Goal: Task Accomplishment & Management: Complete application form

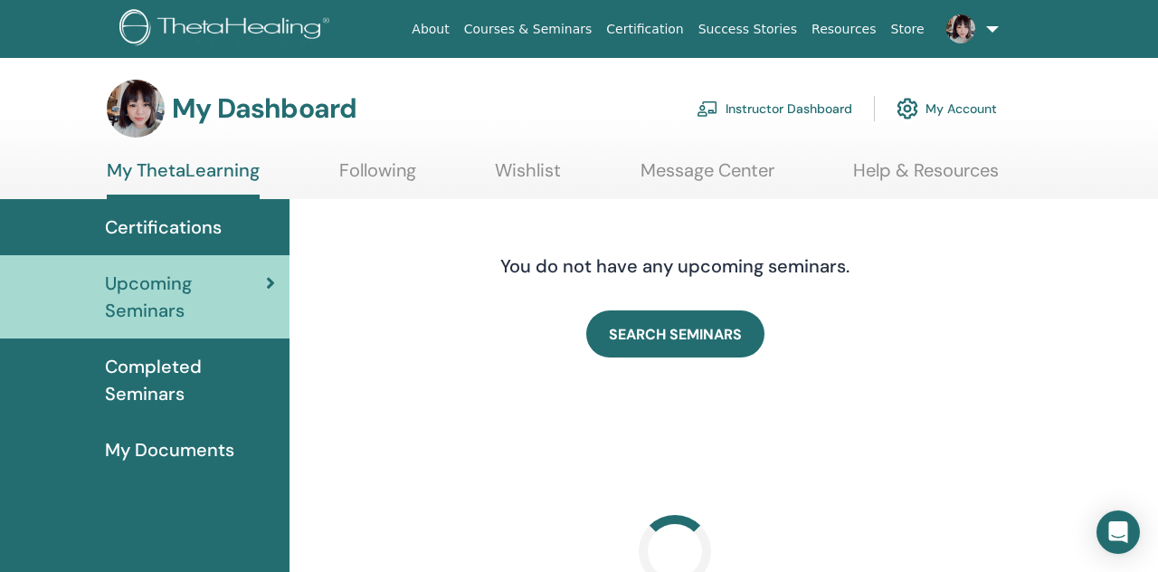
click at [747, 113] on link "Instructor Dashboard" at bounding box center [775, 109] width 156 height 40
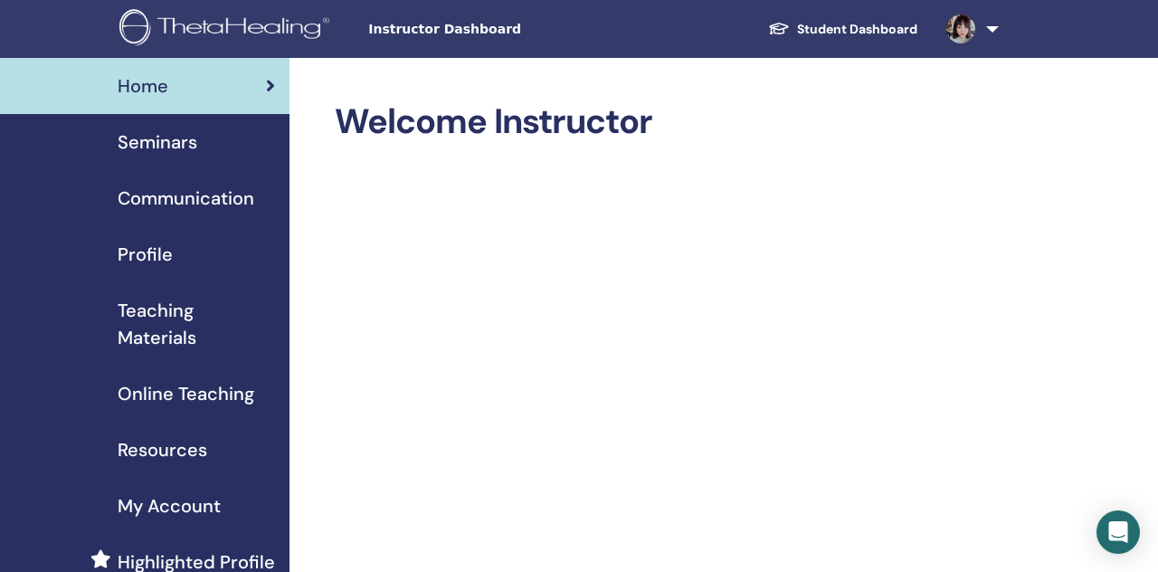
click at [224, 141] on div "Seminars" at bounding box center [144, 142] width 261 height 27
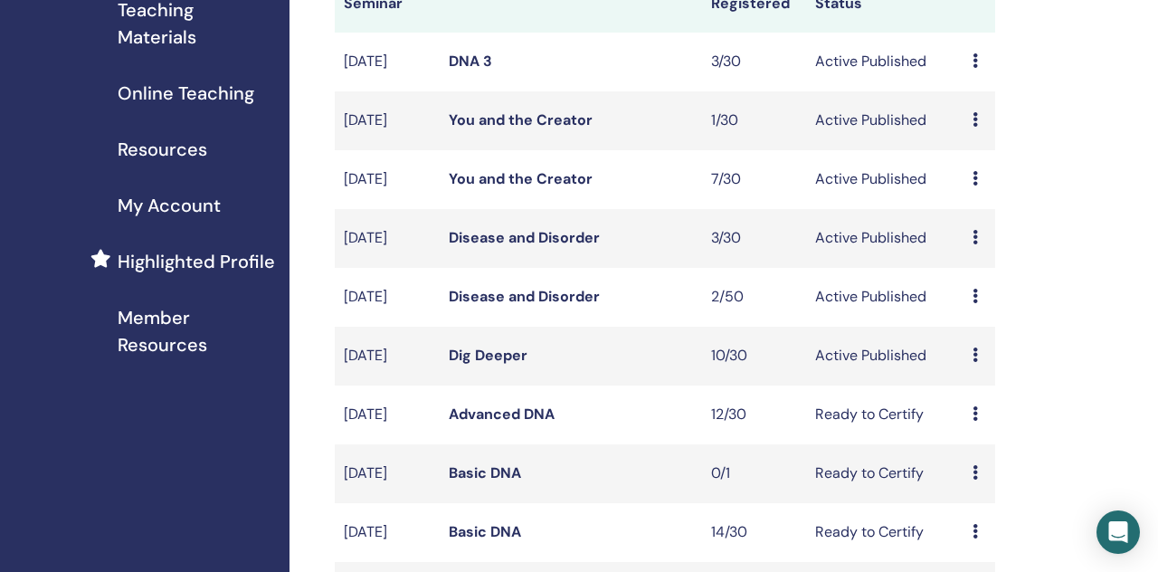
scroll to position [330, 0]
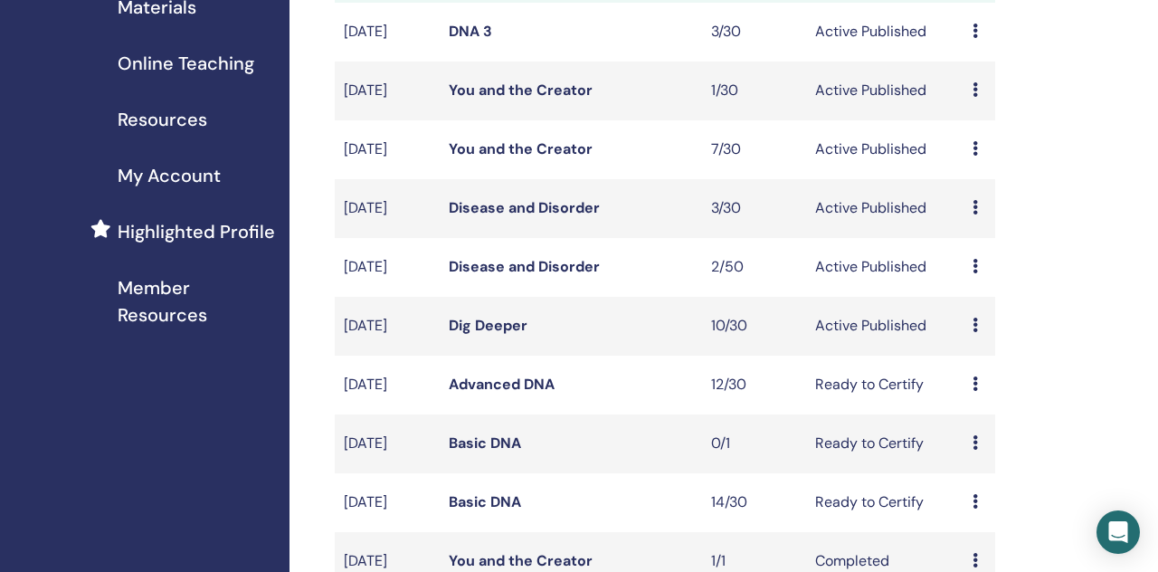
click at [511, 335] on link "Dig Deeper" at bounding box center [488, 325] width 79 height 19
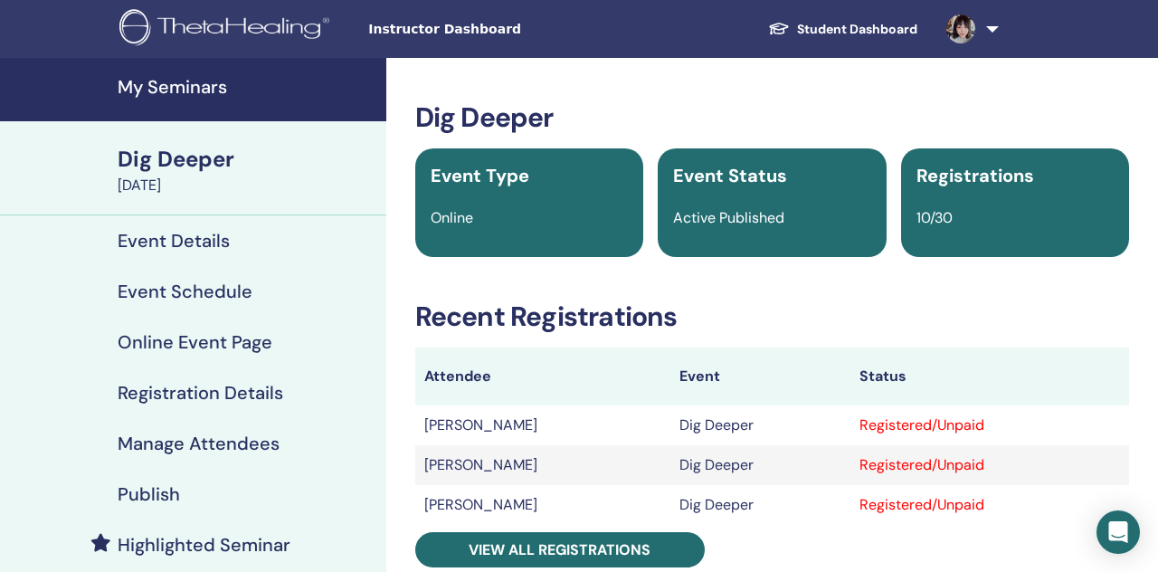
click at [205, 91] on h4 "My Seminars" at bounding box center [247, 87] width 258 height 22
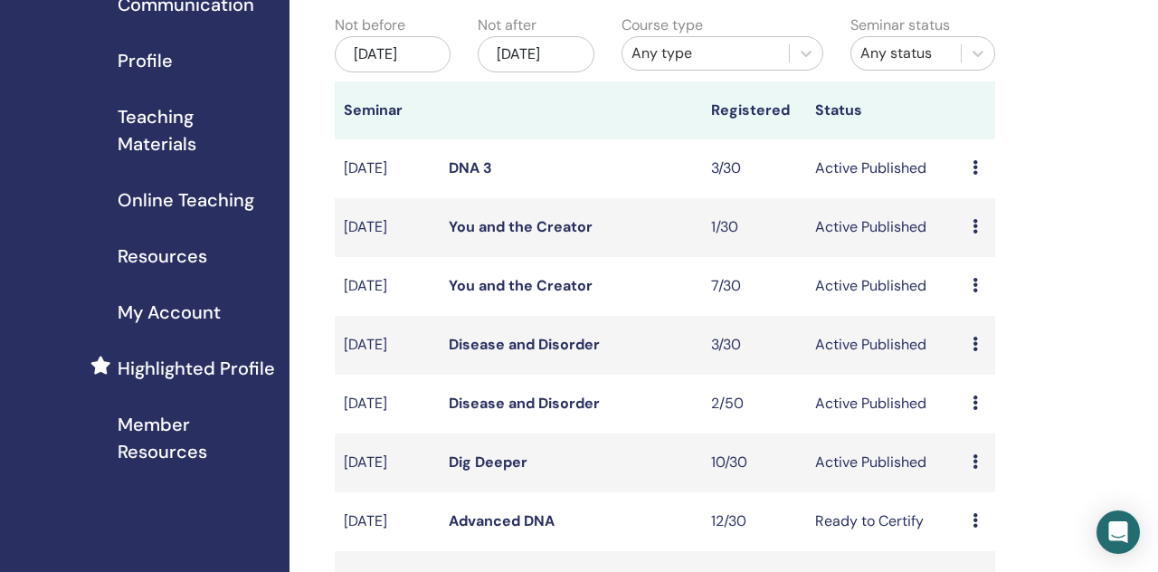
scroll to position [785, 0]
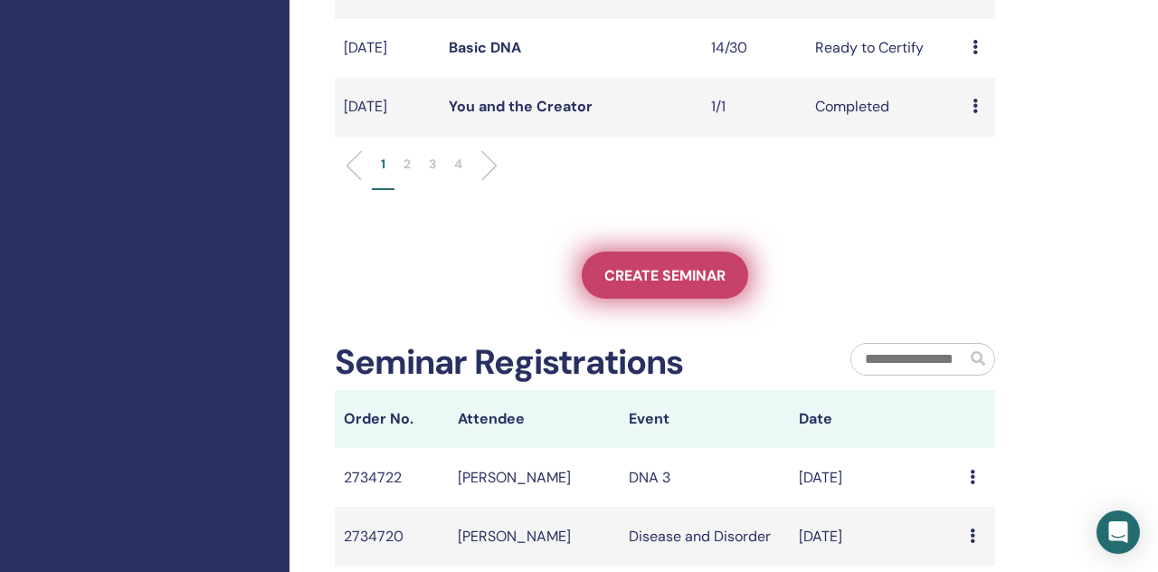
click at [718, 299] on link "Create seminar" at bounding box center [665, 275] width 167 height 47
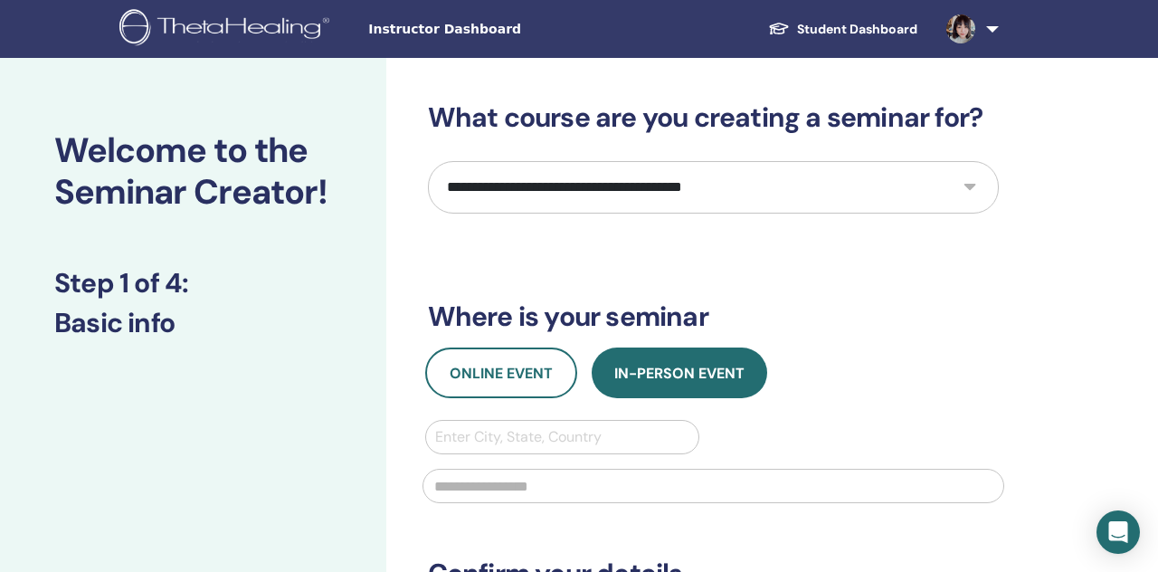
click at [518, 195] on select "**********" at bounding box center [713, 187] width 571 height 52
select select "**"
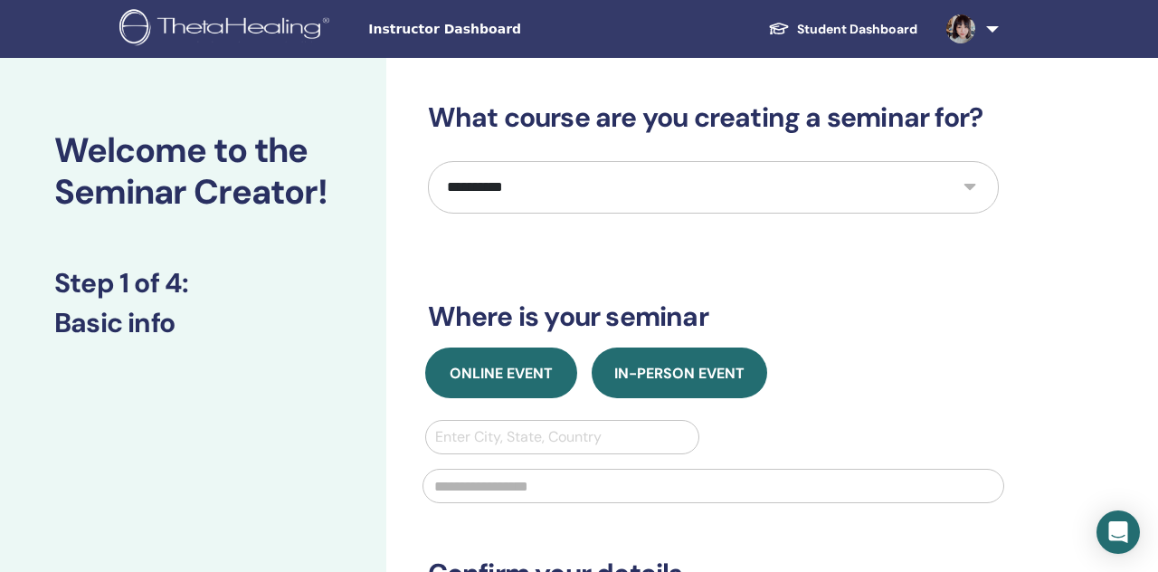
click at [505, 374] on span "Online Event" at bounding box center [501, 373] width 103 height 19
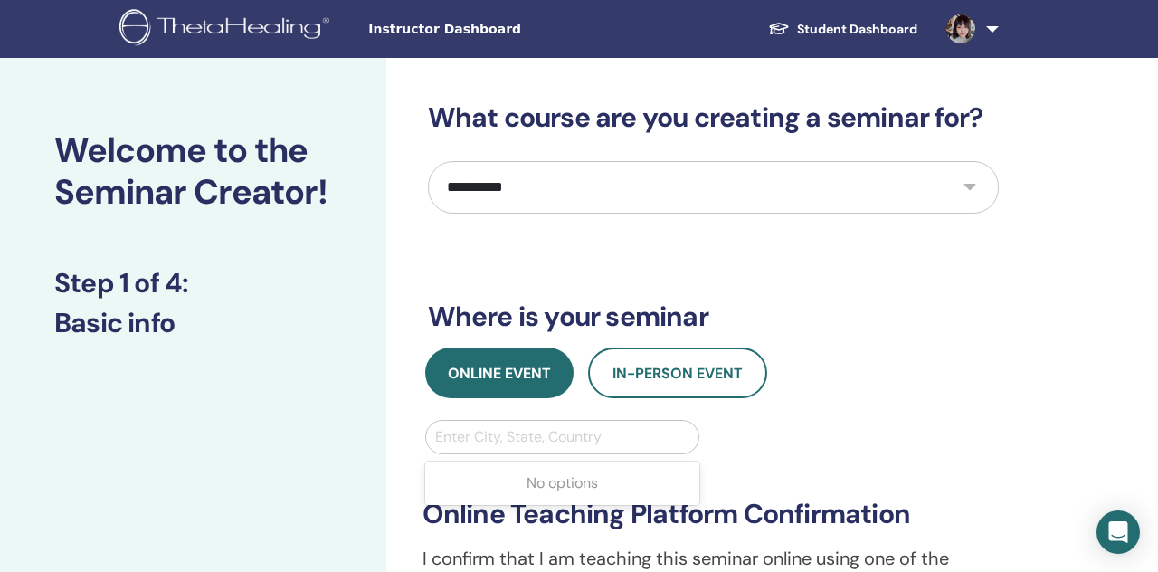
click at [498, 429] on div at bounding box center [562, 436] width 255 height 25
type input "******"
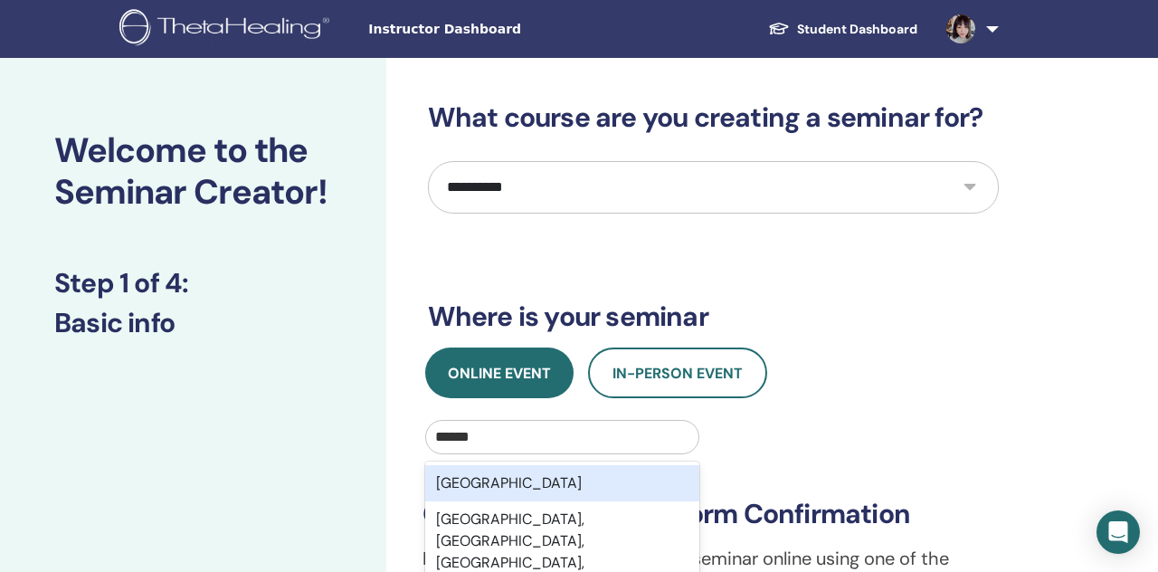
click at [531, 477] on div "[GEOGRAPHIC_DATA]" at bounding box center [562, 483] width 275 height 36
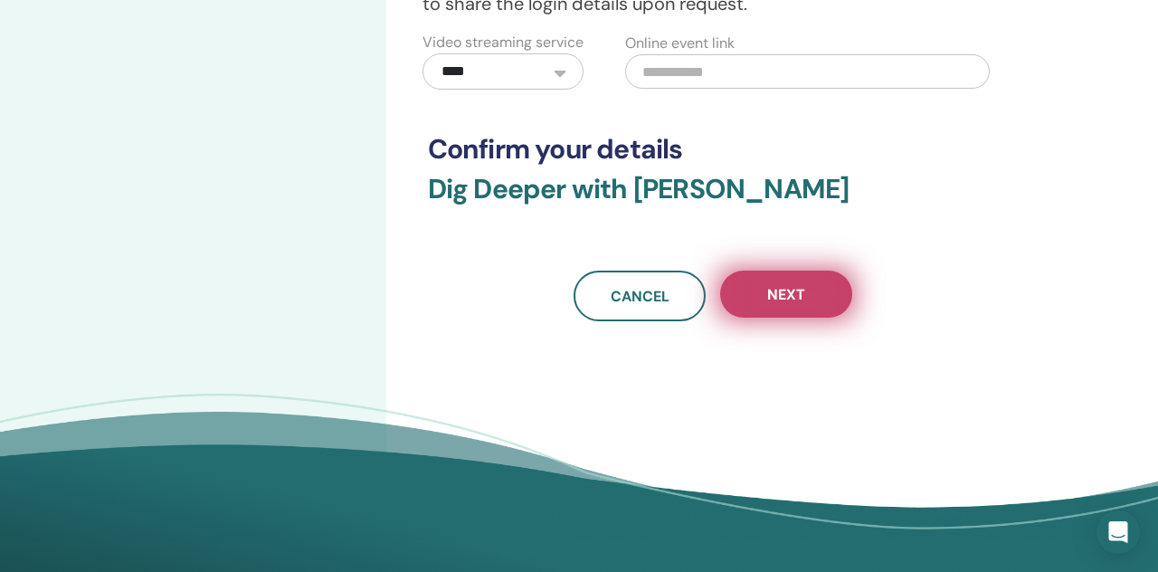
click at [796, 303] on button "Next" at bounding box center [786, 294] width 132 height 47
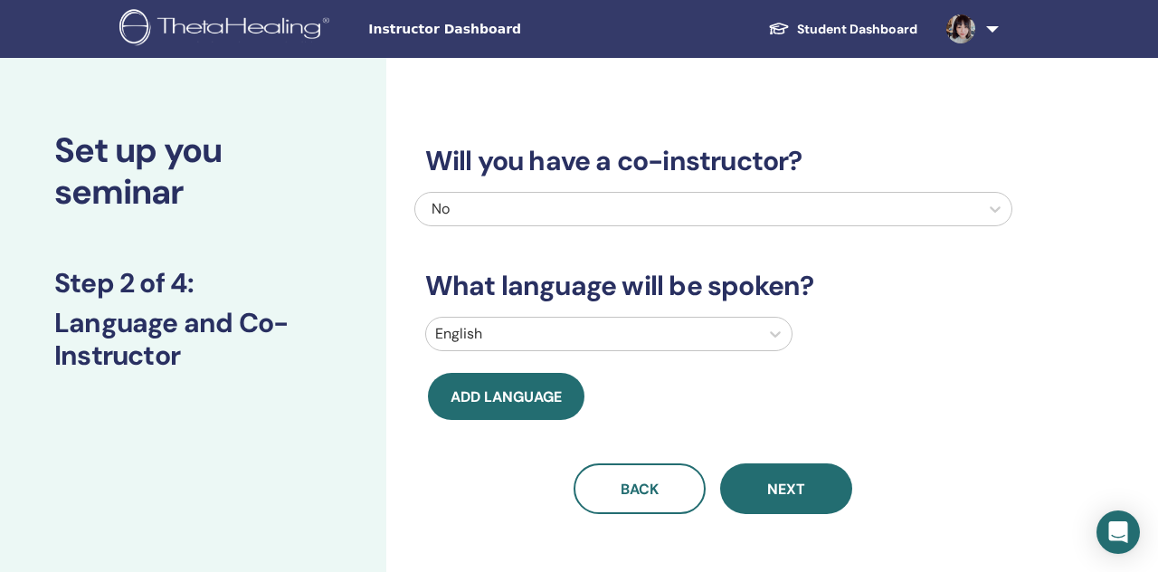
click at [570, 335] on div at bounding box center [592, 333] width 315 height 25
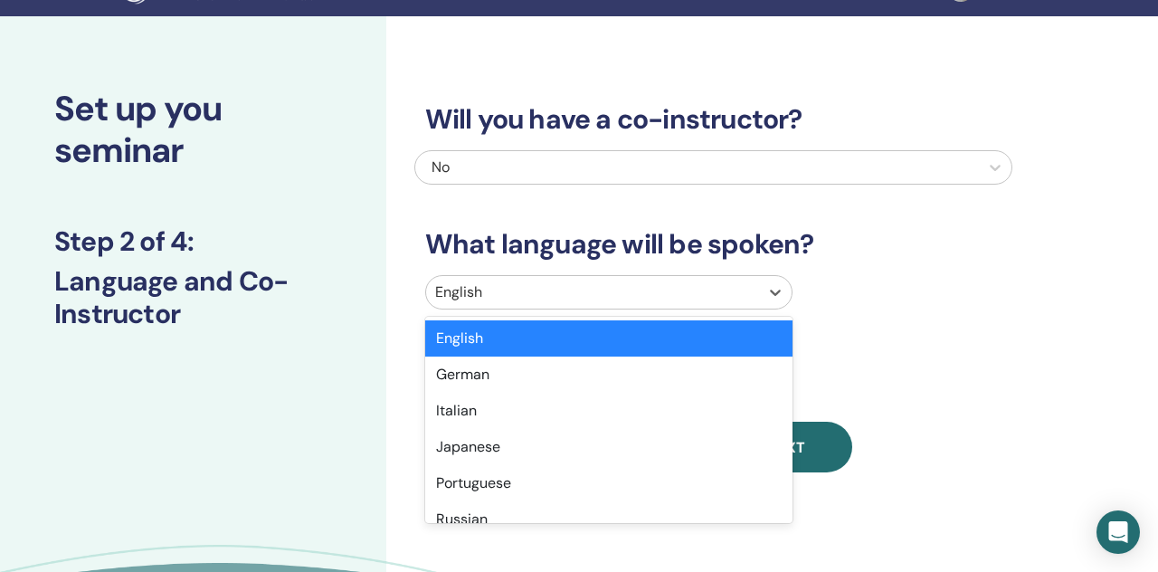
scroll to position [65, 0]
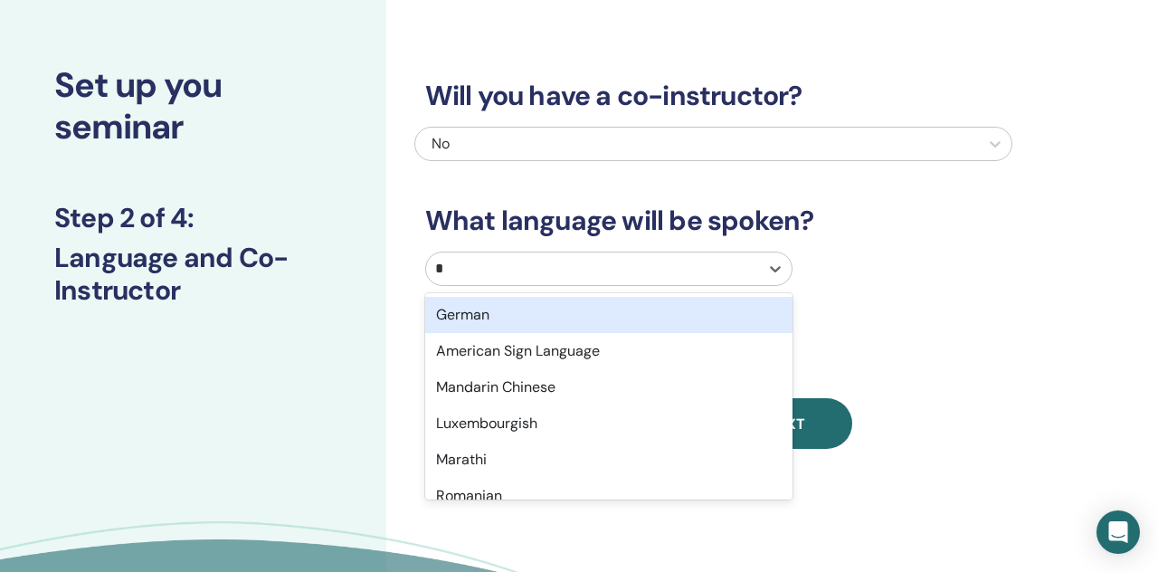
type input "**"
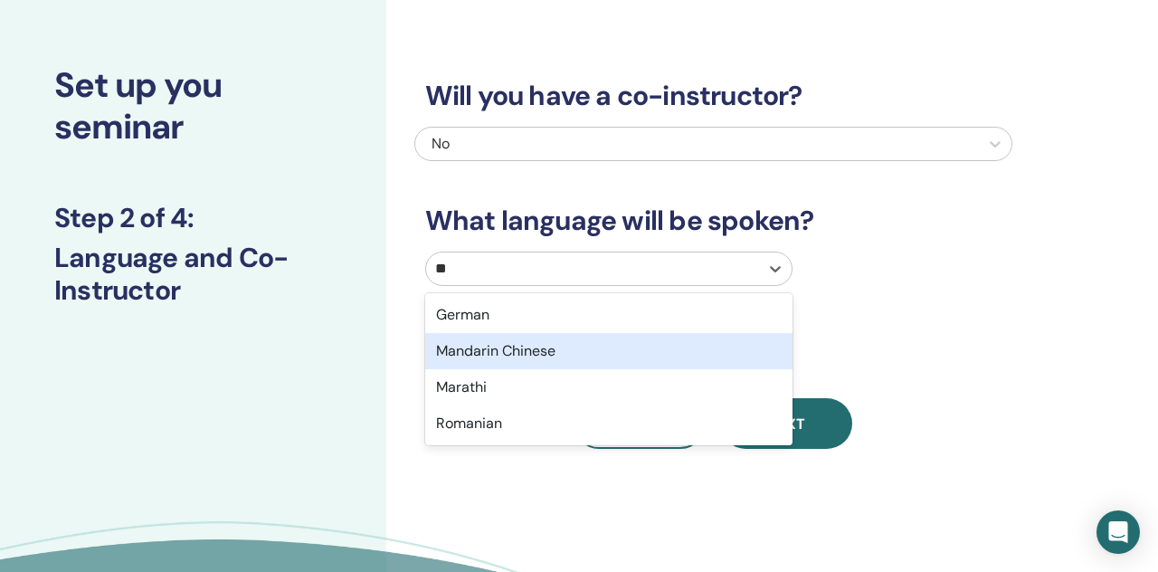
click at [564, 352] on div "Mandarin Chinese" at bounding box center [608, 351] width 367 height 36
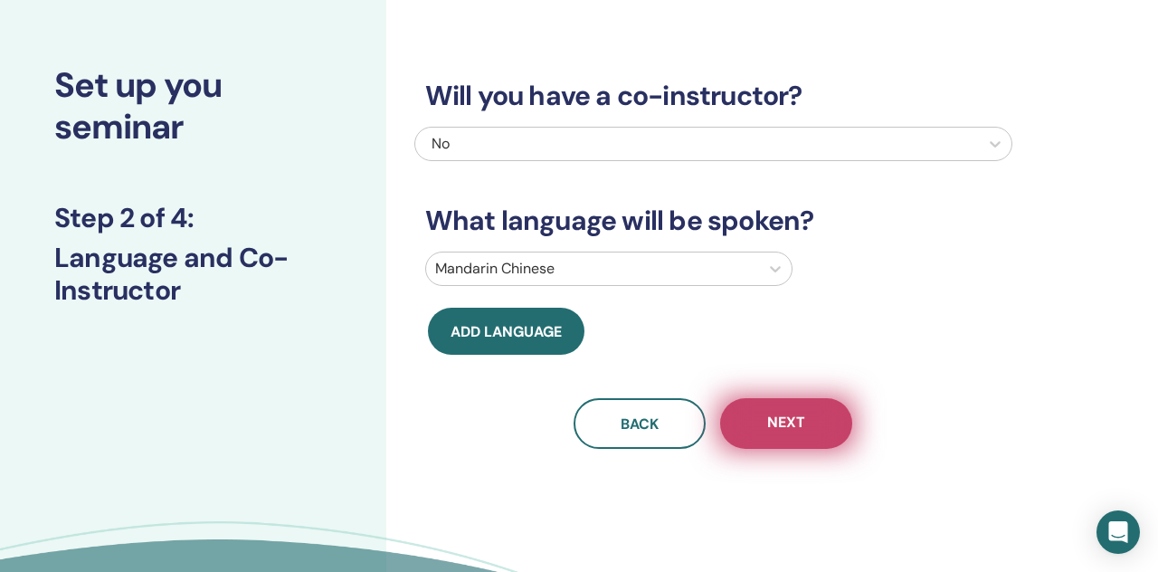
click at [829, 442] on button "Next" at bounding box center [786, 423] width 132 height 51
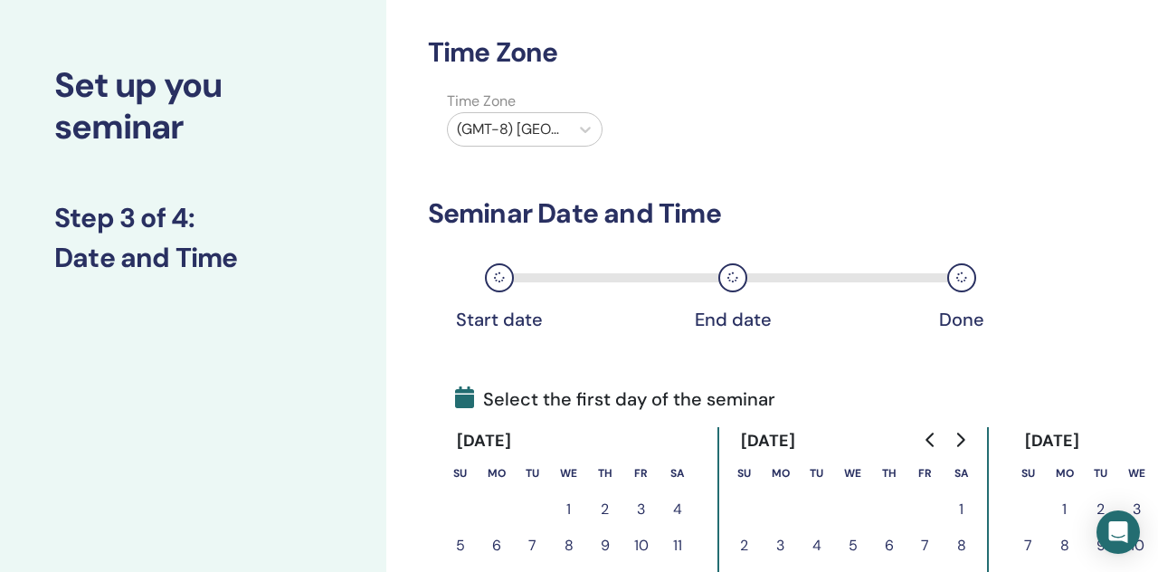
click at [525, 136] on div at bounding box center [508, 129] width 103 height 25
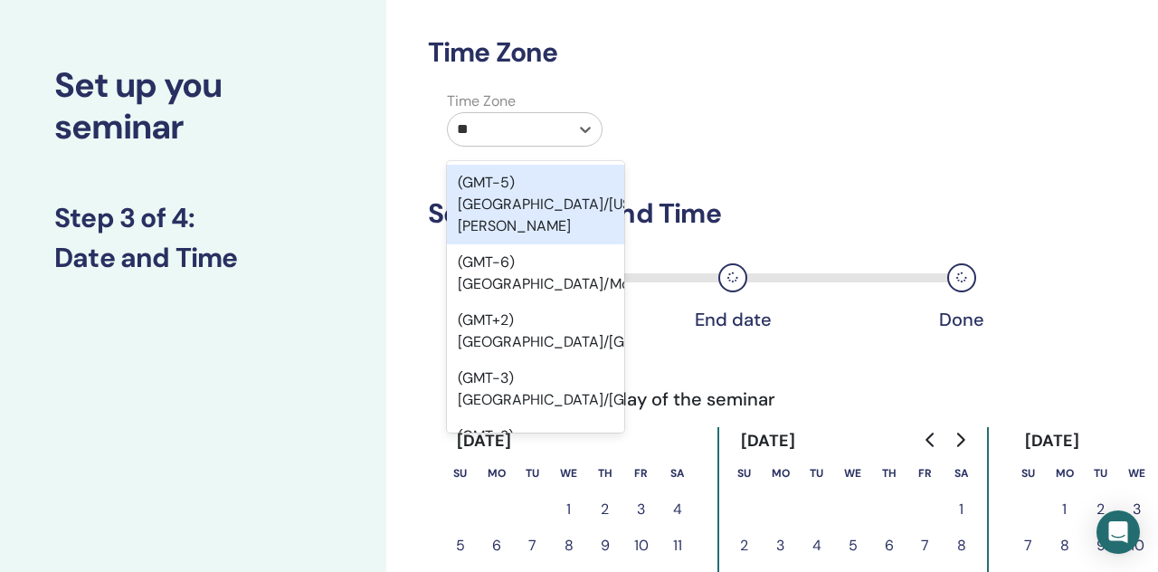
type input "***"
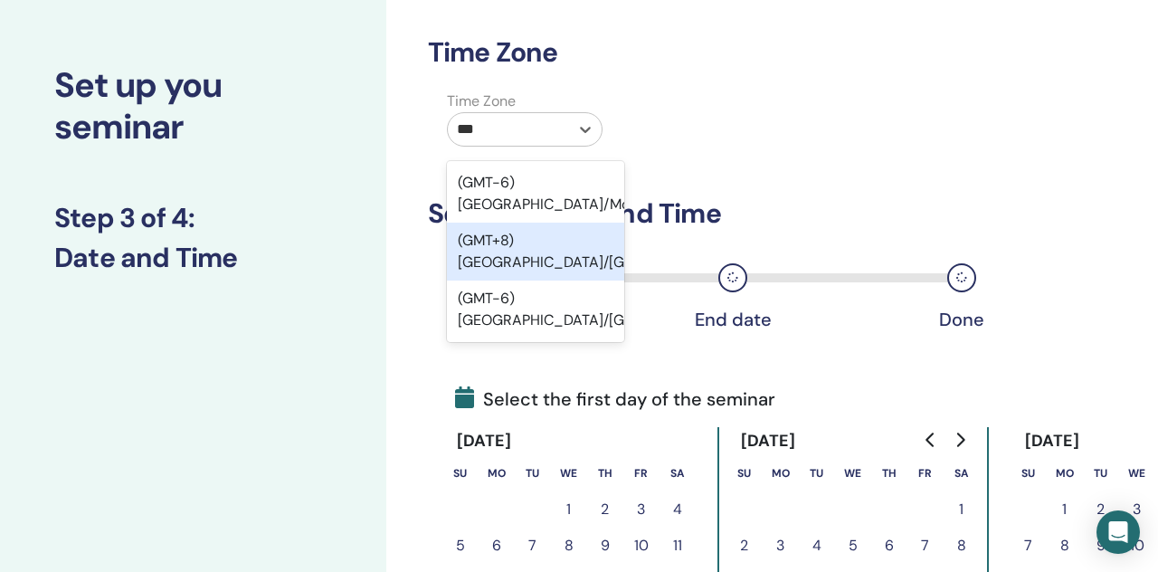
click at [536, 223] on div "(GMT+8) [GEOGRAPHIC_DATA]/[GEOGRAPHIC_DATA]" at bounding box center [535, 252] width 177 height 58
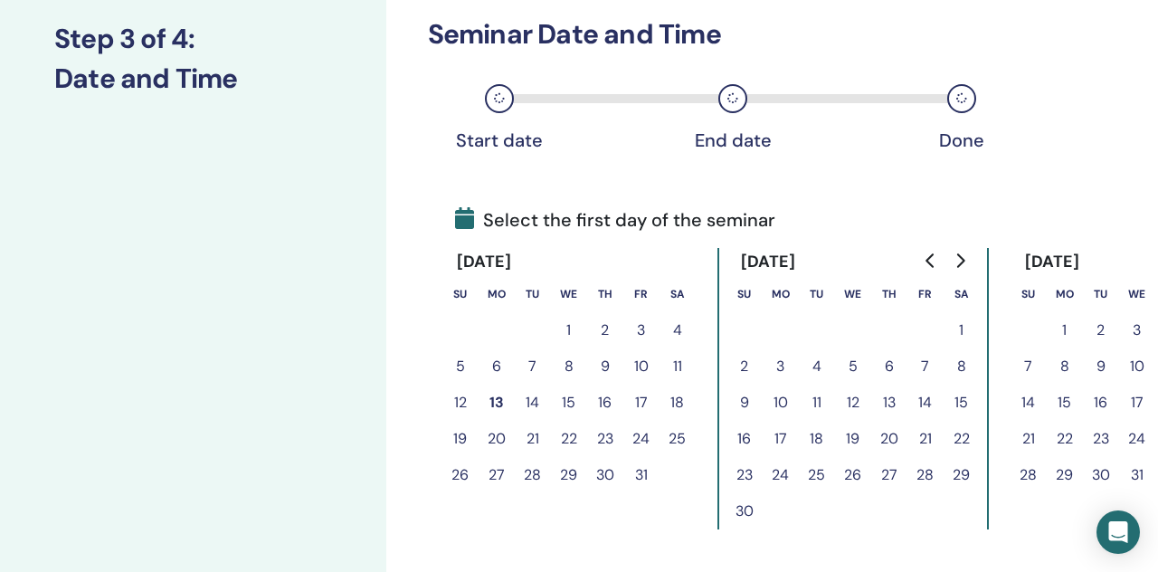
scroll to position [247, 0]
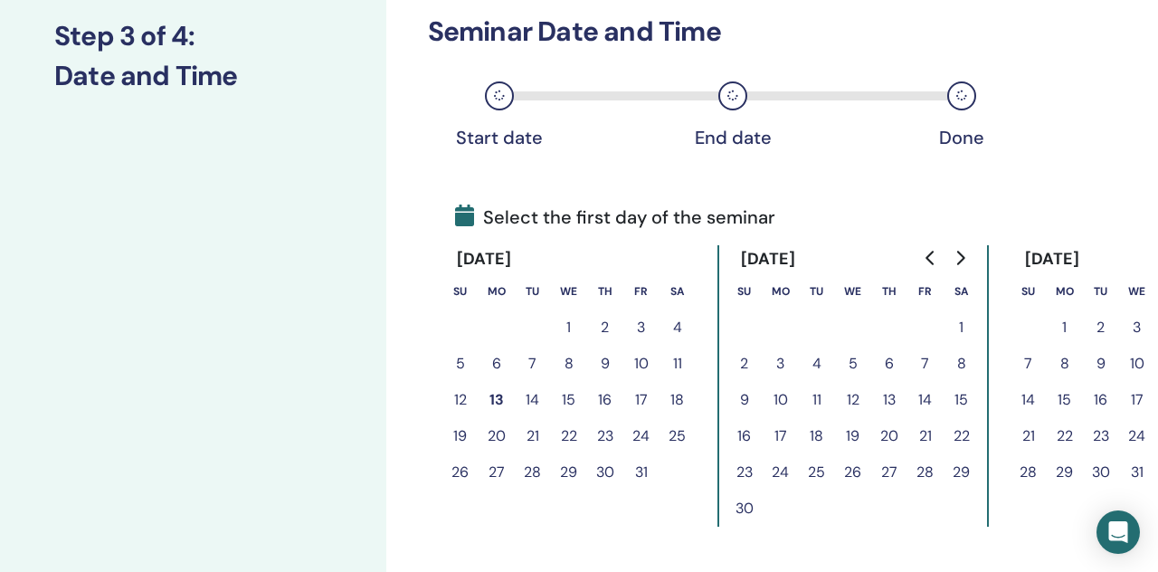
click at [648, 402] on button "17" at bounding box center [642, 400] width 36 height 36
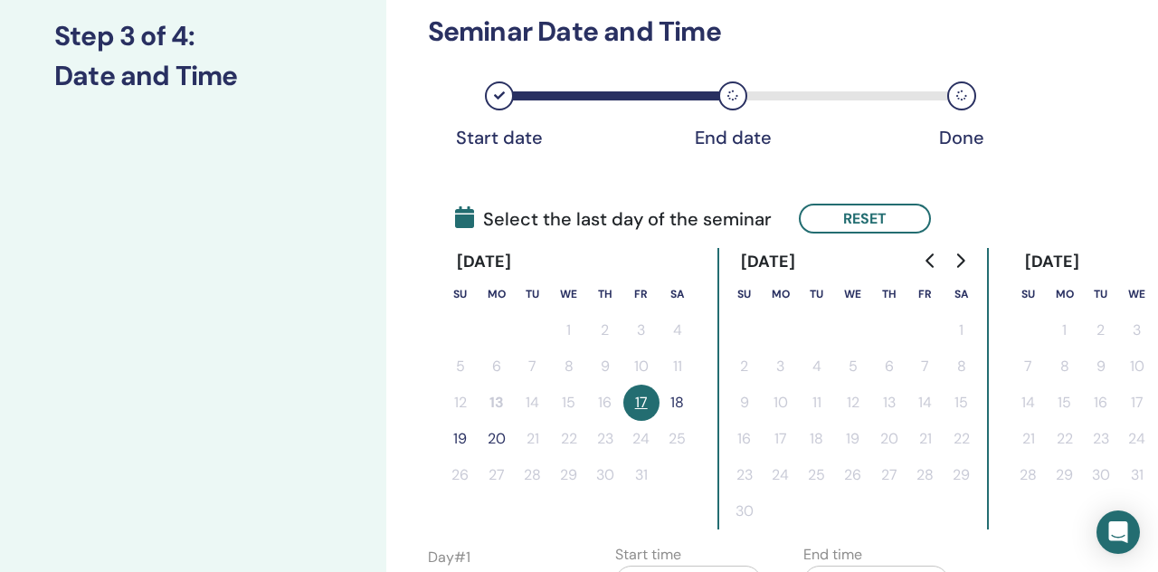
click at [455, 439] on button "19" at bounding box center [461, 439] width 36 height 36
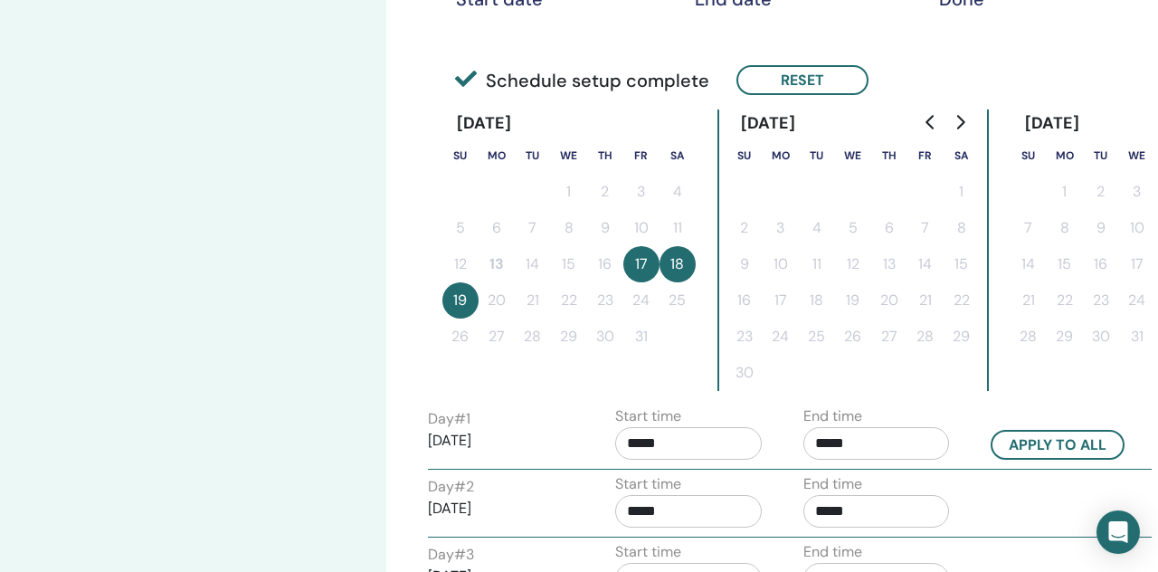
scroll to position [387, 0]
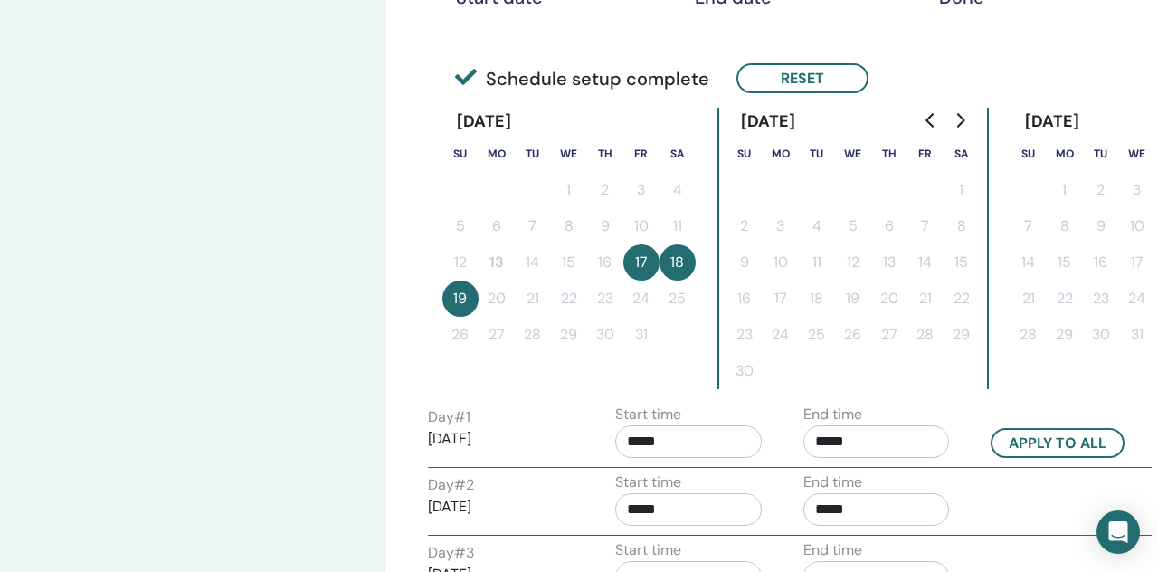
click at [847, 434] on input "*****" at bounding box center [877, 441] width 147 height 33
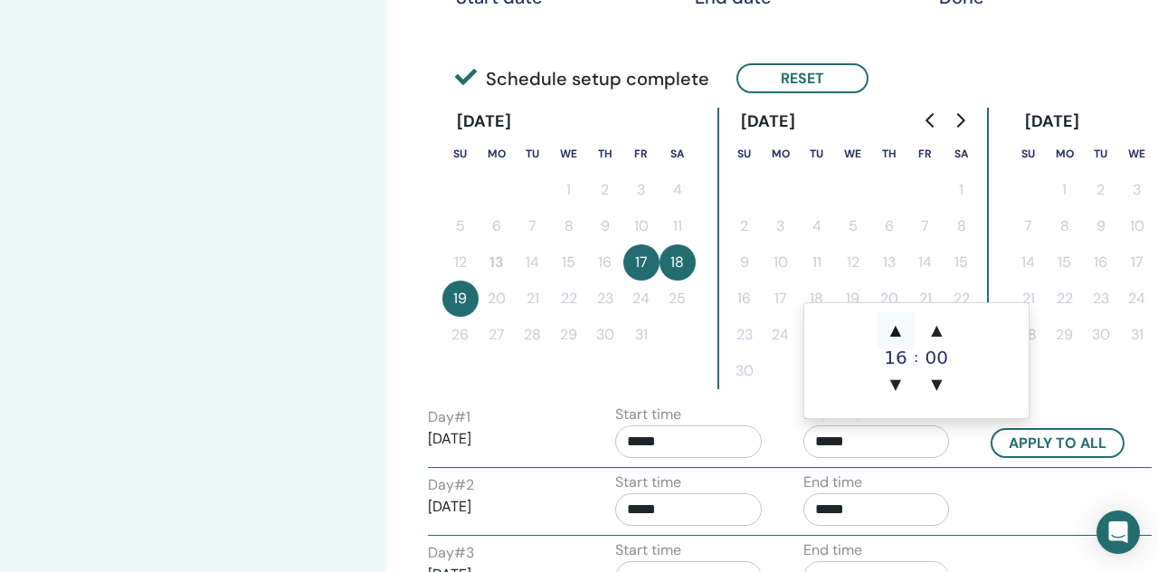
click at [907, 319] on span "▲" at bounding box center [896, 330] width 36 height 36
click at [905, 320] on span "▲" at bounding box center [896, 330] width 36 height 36
click at [939, 387] on span "▼" at bounding box center [937, 385] width 36 height 36
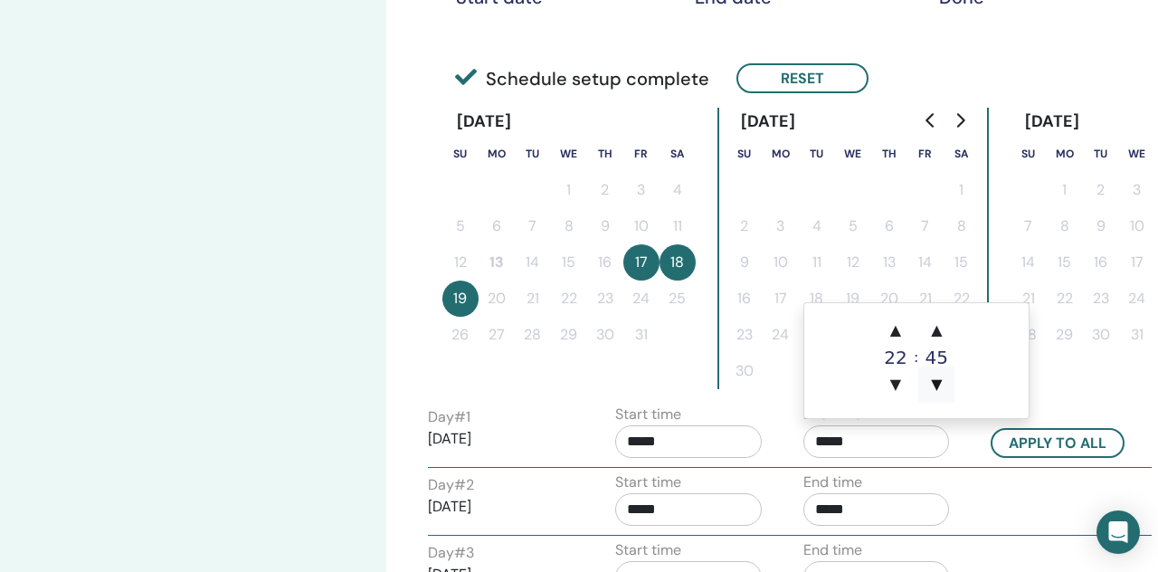
click at [939, 387] on span "▼" at bounding box center [937, 385] width 36 height 36
type input "*****"
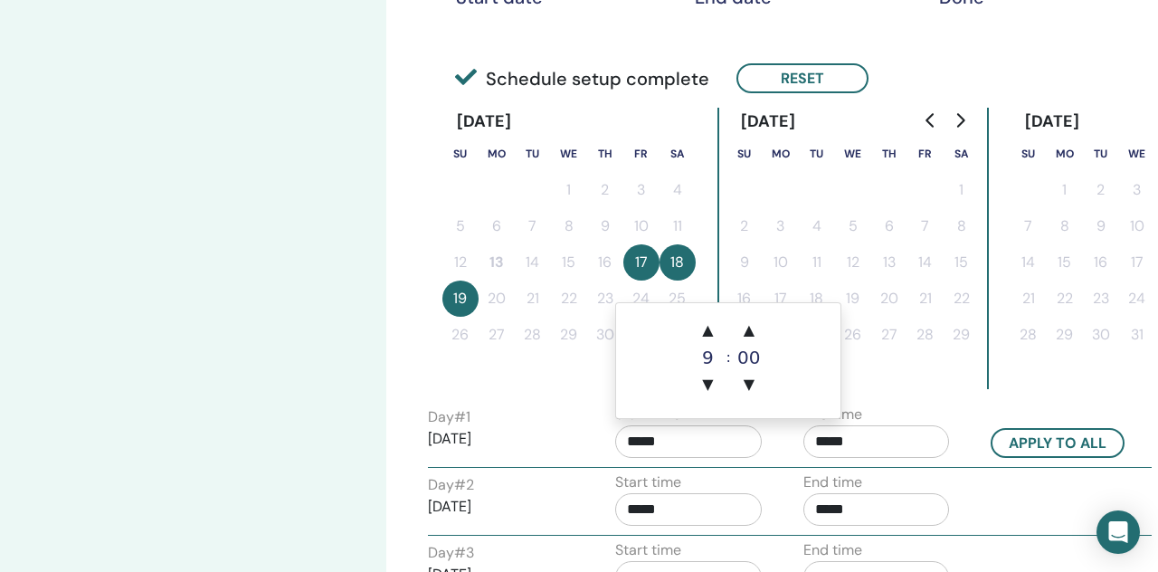
click at [725, 436] on input "*****" at bounding box center [688, 441] width 147 height 33
click at [710, 343] on span "▲" at bounding box center [708, 330] width 36 height 36
click at [710, 342] on span "▲" at bounding box center [708, 330] width 36 height 36
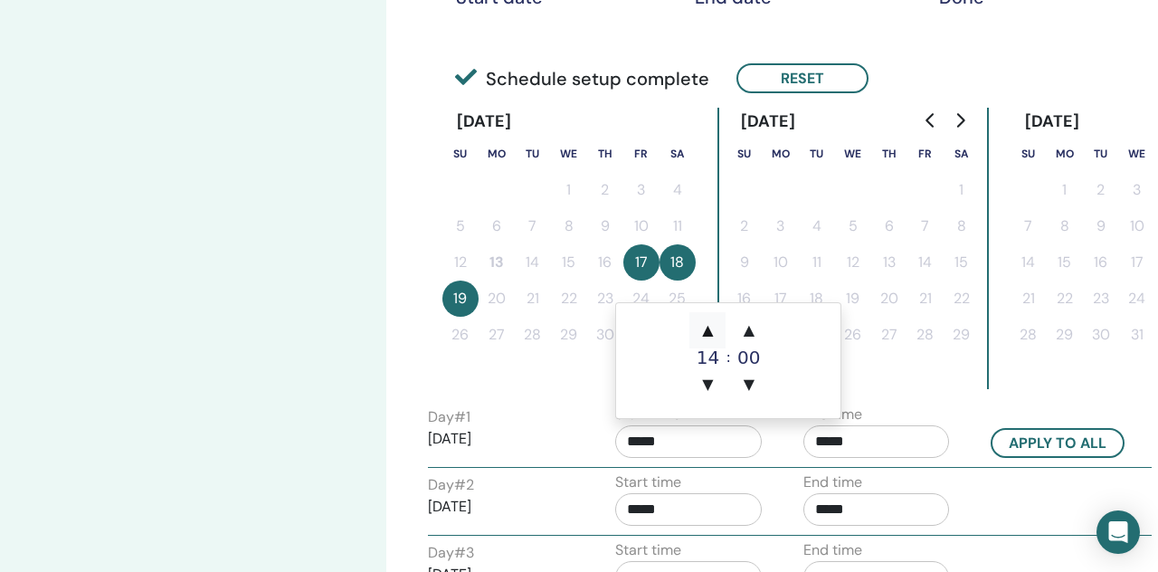
click at [710, 342] on span "▲" at bounding box center [708, 330] width 36 height 36
click at [712, 340] on span "▲" at bounding box center [708, 330] width 36 height 36
click at [745, 340] on span "▲" at bounding box center [749, 330] width 36 height 36
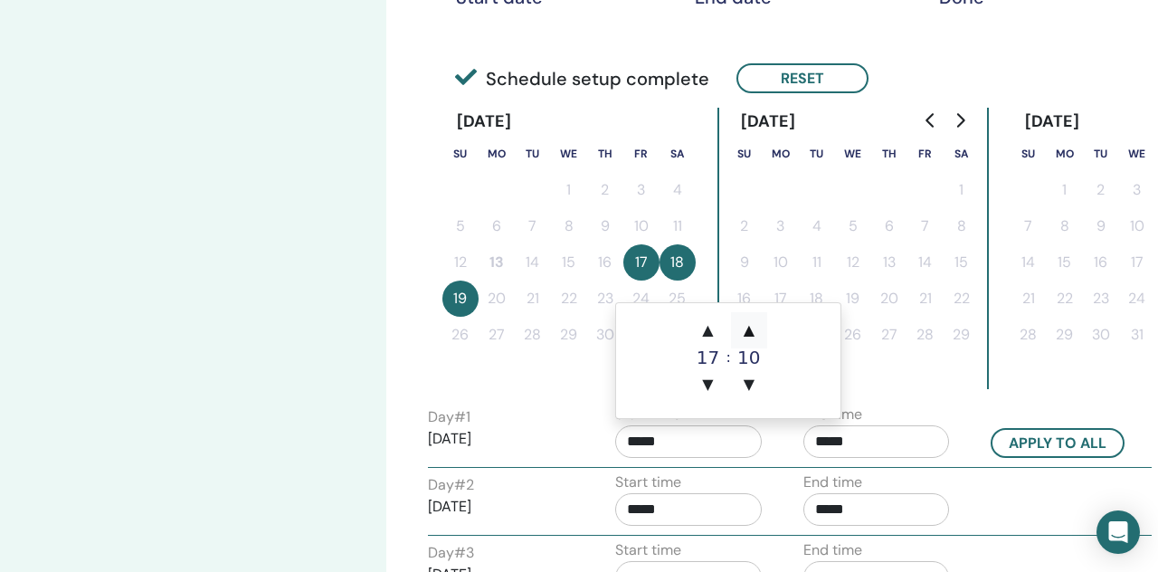
click at [745, 340] on span "▲" at bounding box center [749, 330] width 36 height 36
click at [707, 340] on span "▲" at bounding box center [708, 330] width 36 height 36
click at [754, 339] on span "▲" at bounding box center [749, 330] width 36 height 36
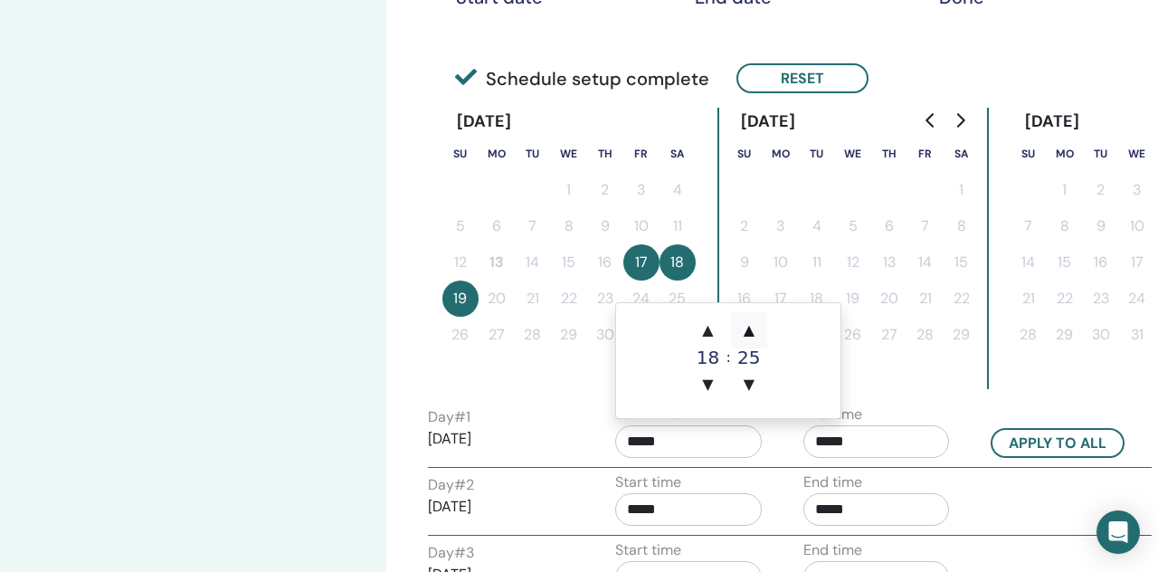
click at [754, 339] on span "▲" at bounding box center [749, 330] width 36 height 36
type input "*****"
click at [1031, 453] on button "Apply to all" at bounding box center [1058, 443] width 134 height 30
type input "*****"
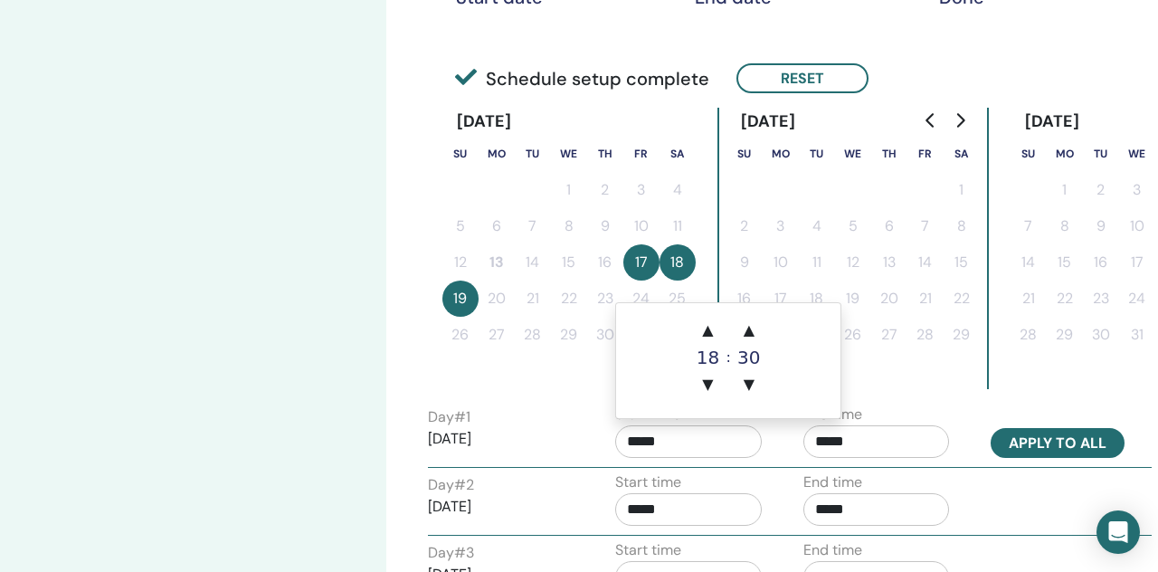
type input "*****"
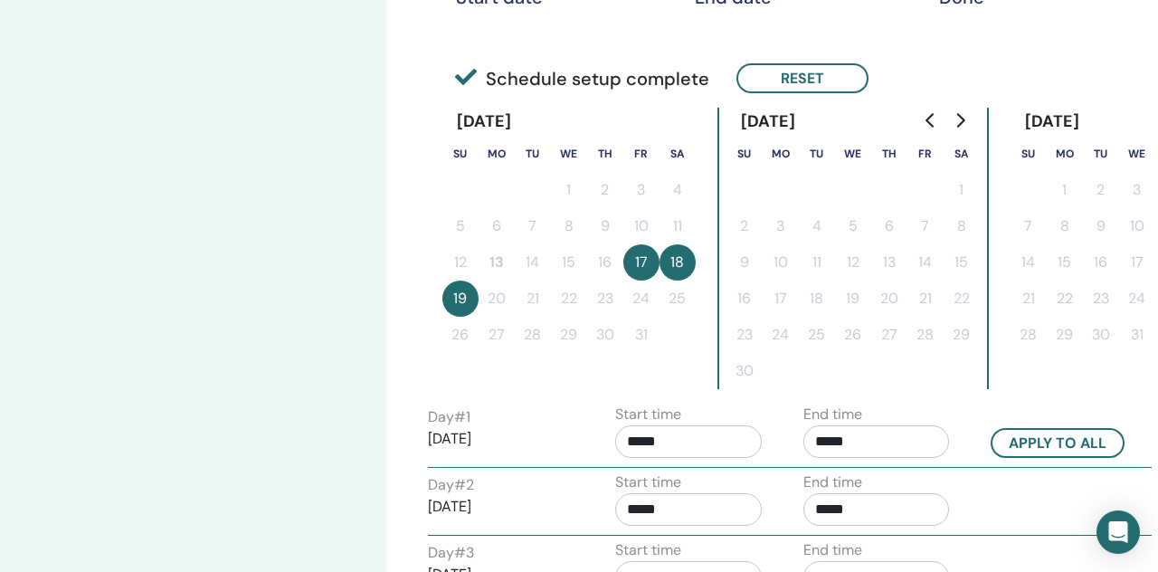
scroll to position [389, 0]
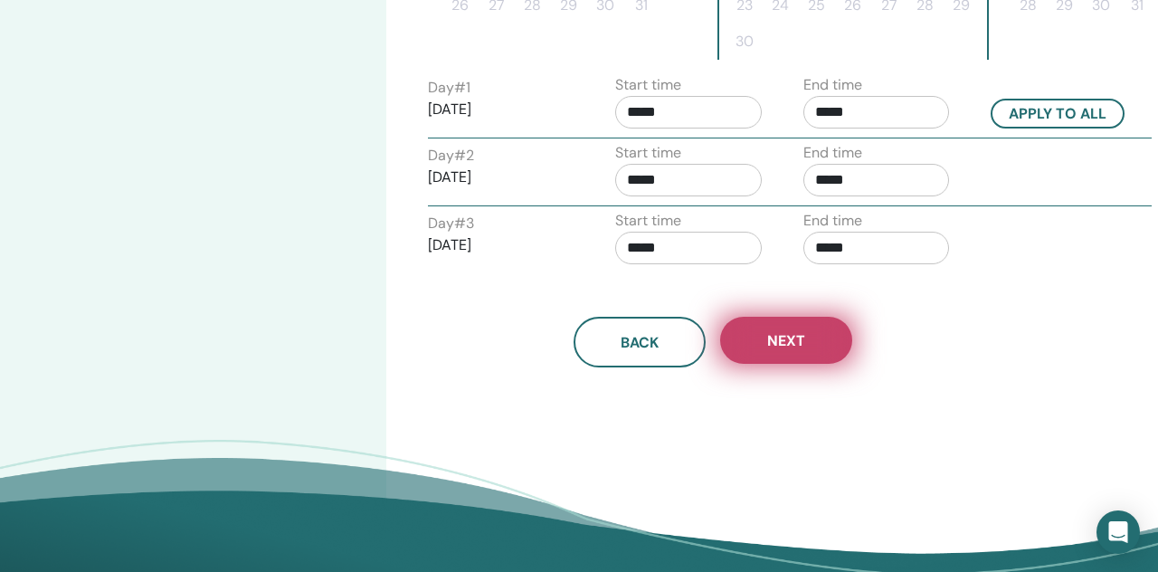
click at [831, 348] on button "Next" at bounding box center [786, 340] width 132 height 47
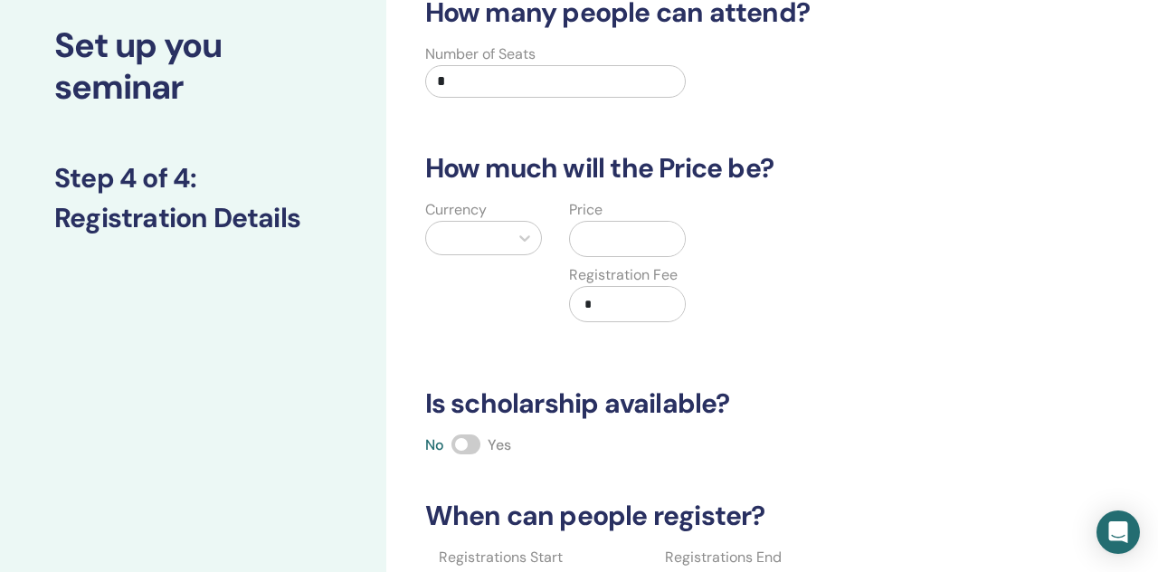
scroll to position [0, 0]
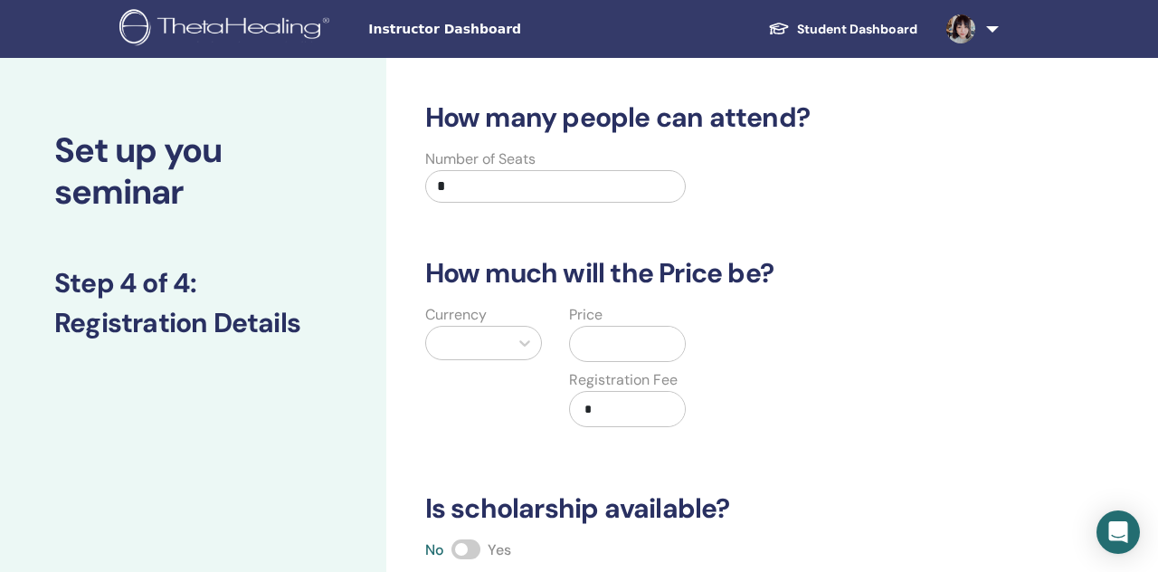
click at [594, 190] on input "*" at bounding box center [556, 186] width 262 height 33
type input "**"
click at [504, 331] on div at bounding box center [467, 343] width 82 height 33
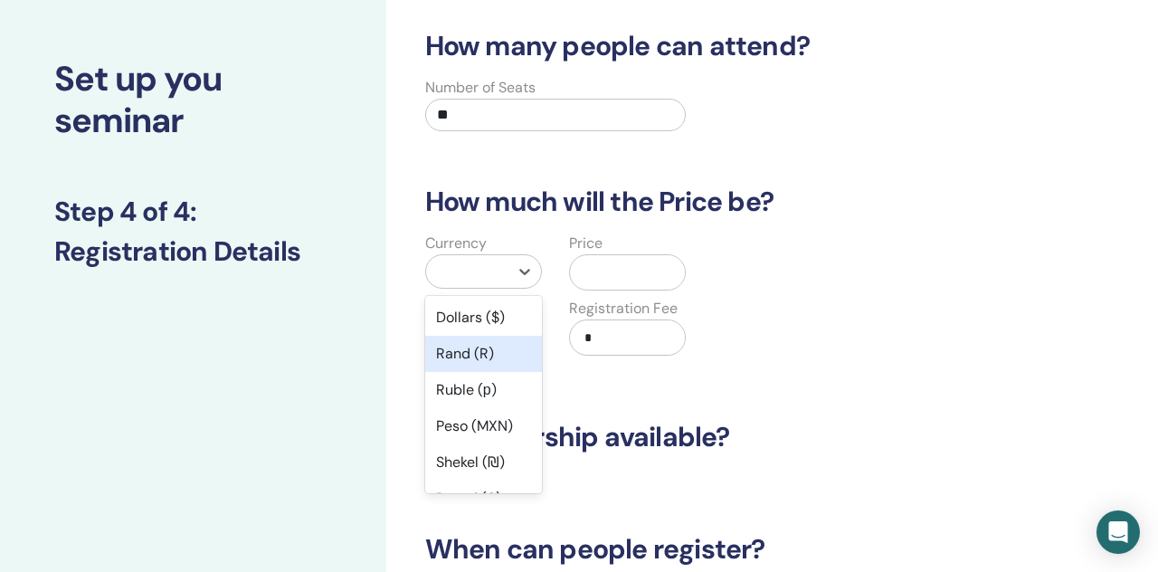
scroll to position [74, 0]
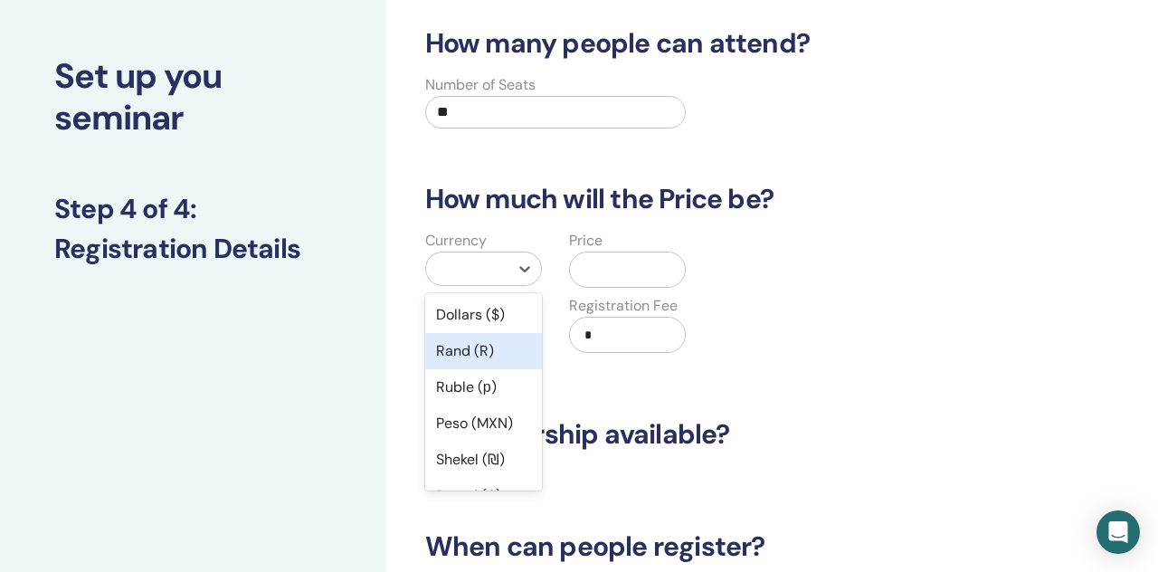
click at [504, 374] on div "Ruble (р)" at bounding box center [483, 387] width 117 height 36
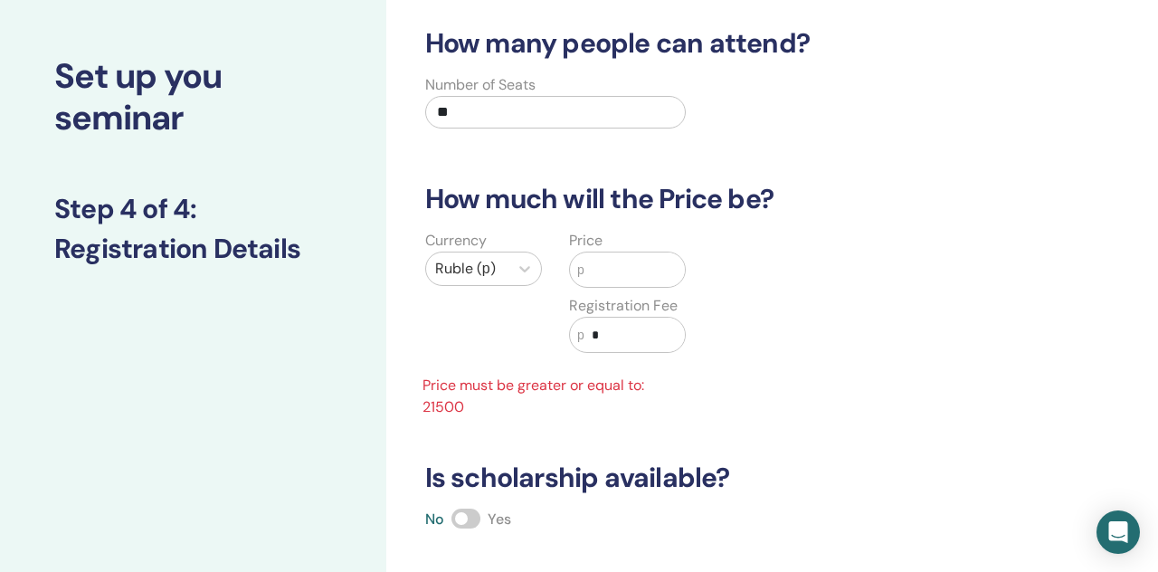
click at [504, 374] on div "Currency [PERSON_NAME] (р)" at bounding box center [484, 302] width 144 height 145
click at [504, 295] on div "Currency [PERSON_NAME] (р)" at bounding box center [484, 302] width 144 height 145
click at [504, 263] on div "Ruble (р)" at bounding box center [467, 269] width 82 height 33
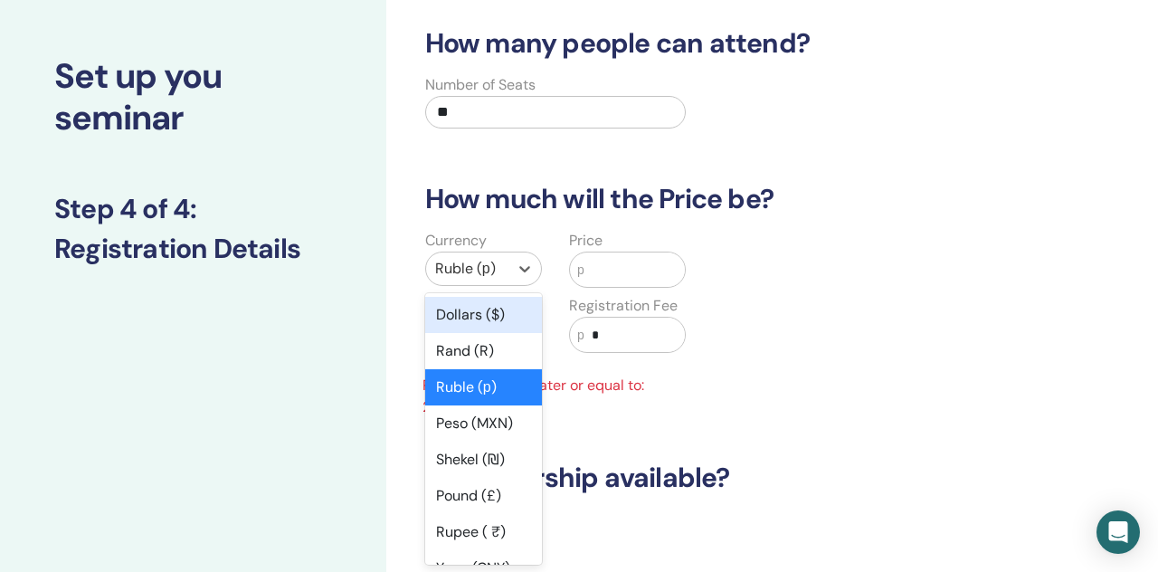
click at [503, 308] on div "Dollars ($)" at bounding box center [483, 315] width 117 height 36
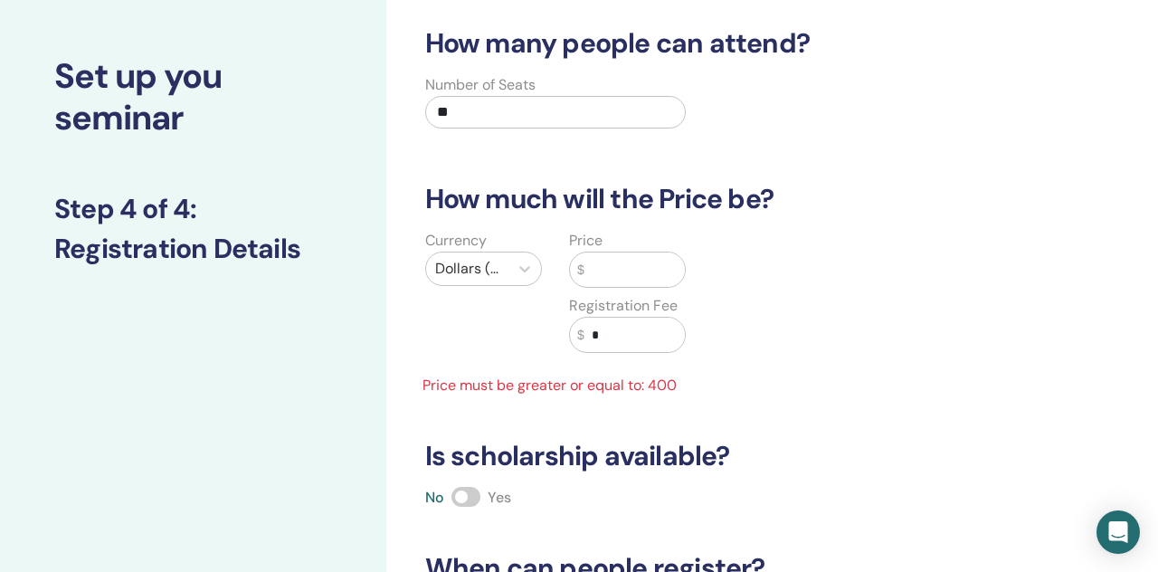
click at [608, 291] on div "Price $ Registration Fee $ *" at bounding box center [628, 302] width 144 height 145
click at [615, 272] on input "text" at bounding box center [635, 270] width 101 height 34
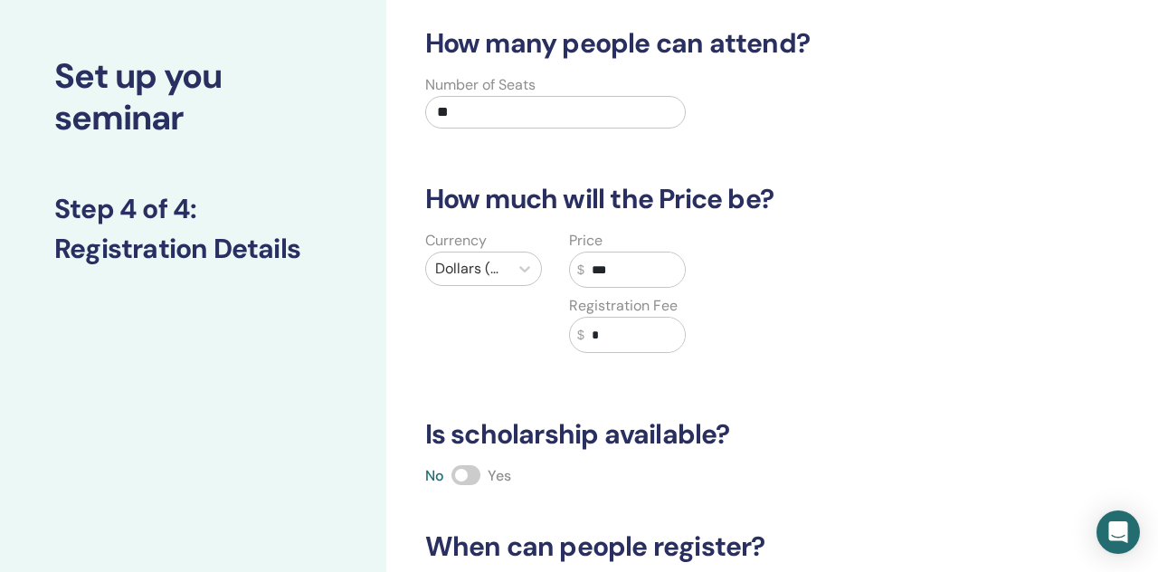
type input "***"
click at [610, 330] on input "*" at bounding box center [635, 335] width 101 height 34
type input "*"
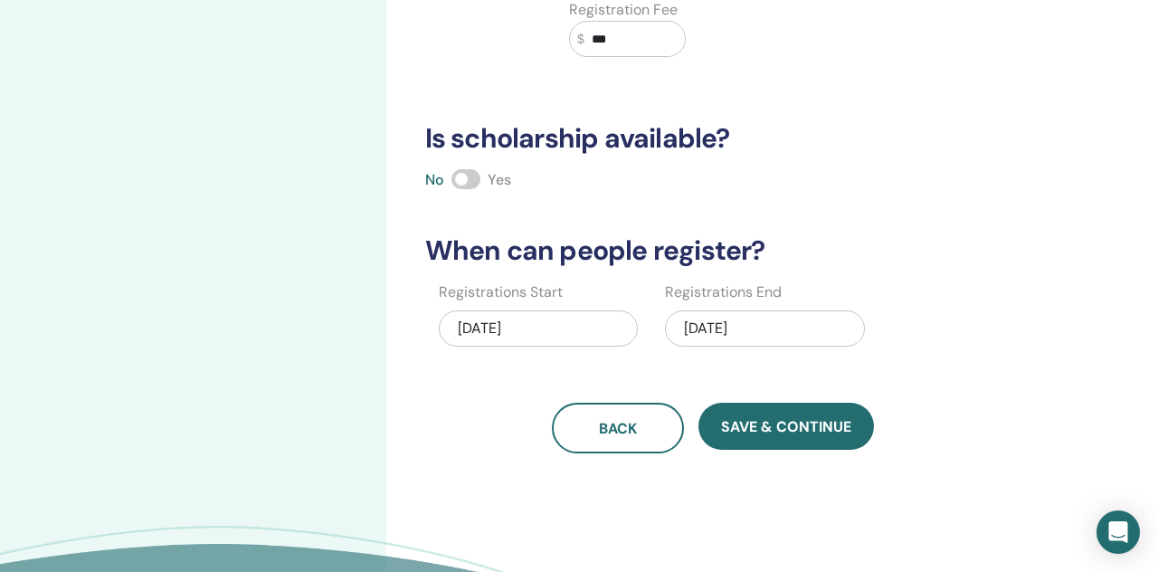
scroll to position [415, 0]
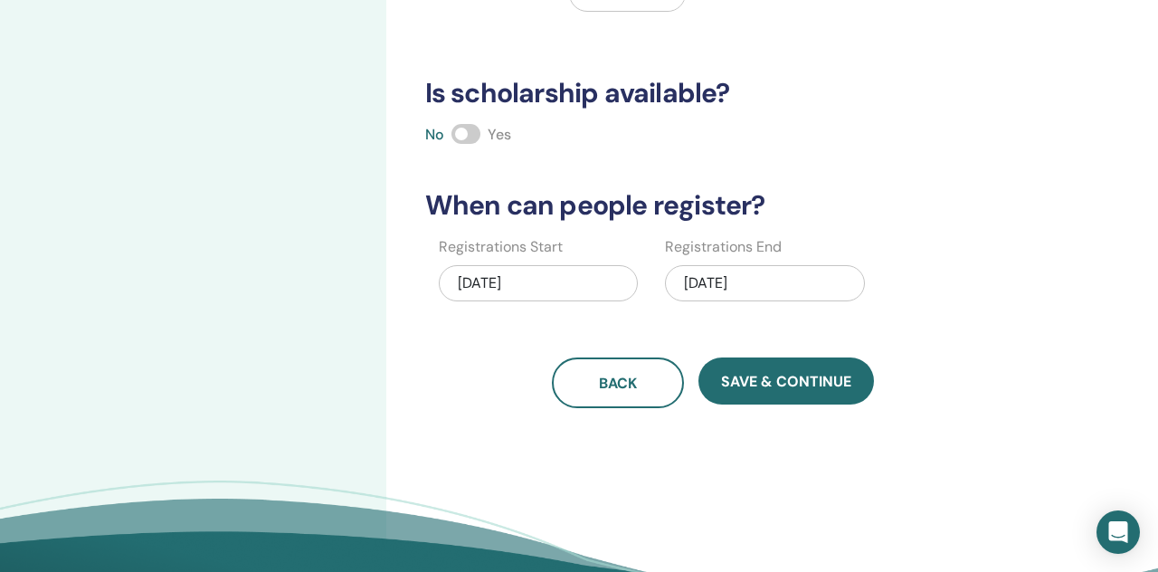
type input "***"
click at [732, 287] on div "[DATE]" at bounding box center [765, 283] width 200 height 36
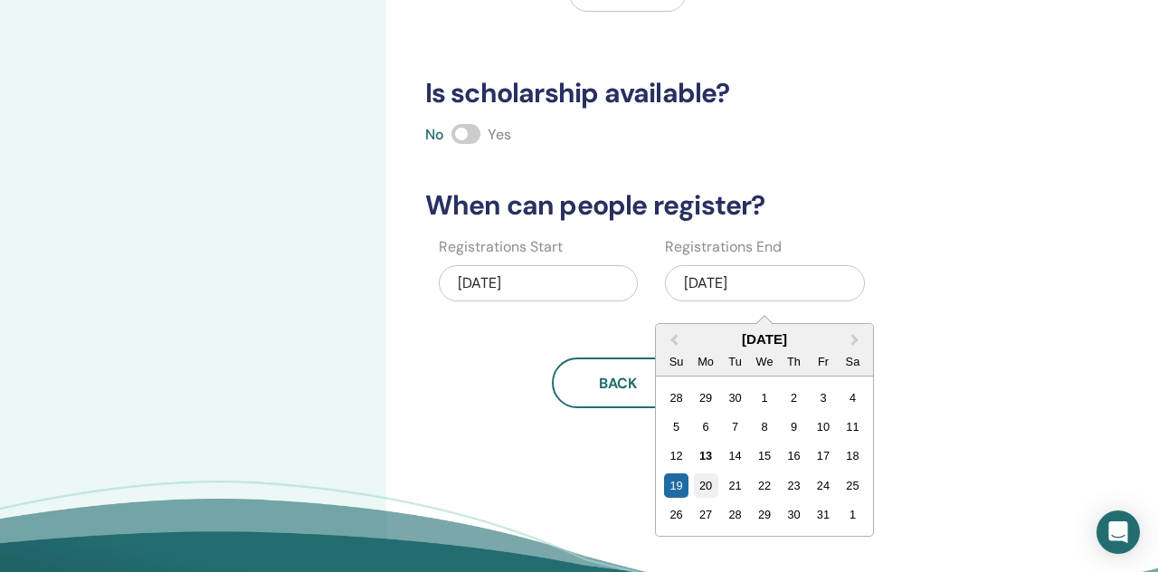
click at [710, 484] on div "20" at bounding box center [706, 485] width 24 height 24
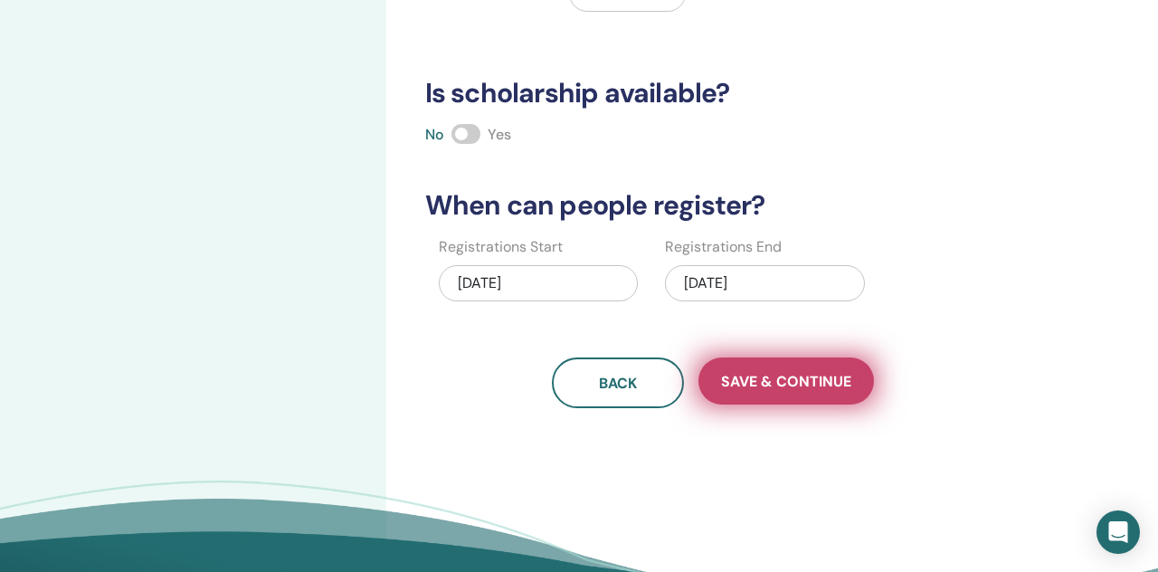
click at [764, 393] on button "Save & Continue" at bounding box center [787, 380] width 176 height 47
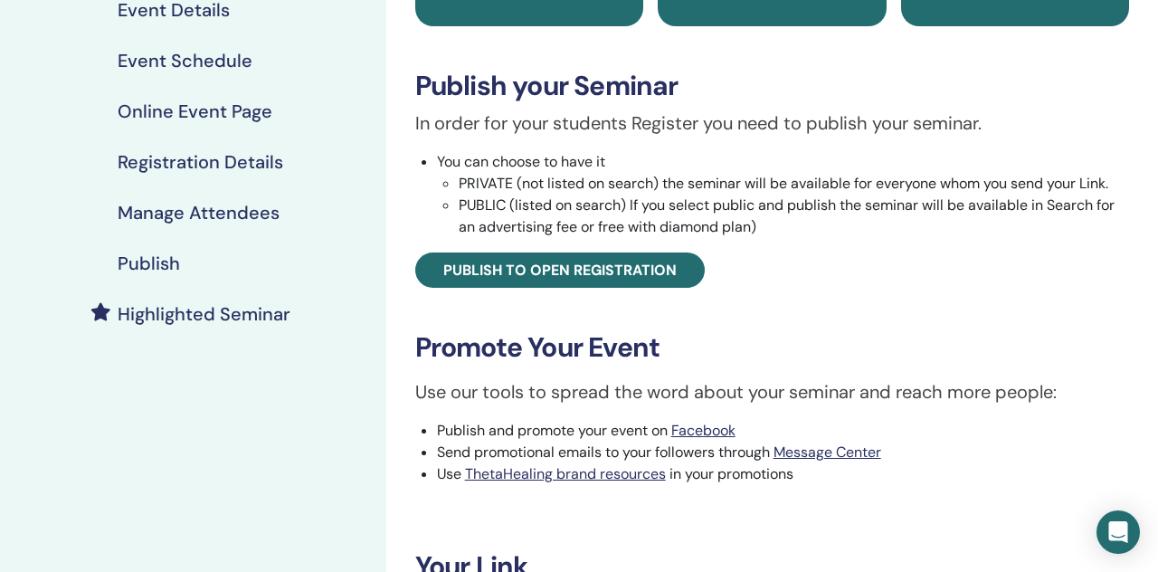
scroll to position [231, 0]
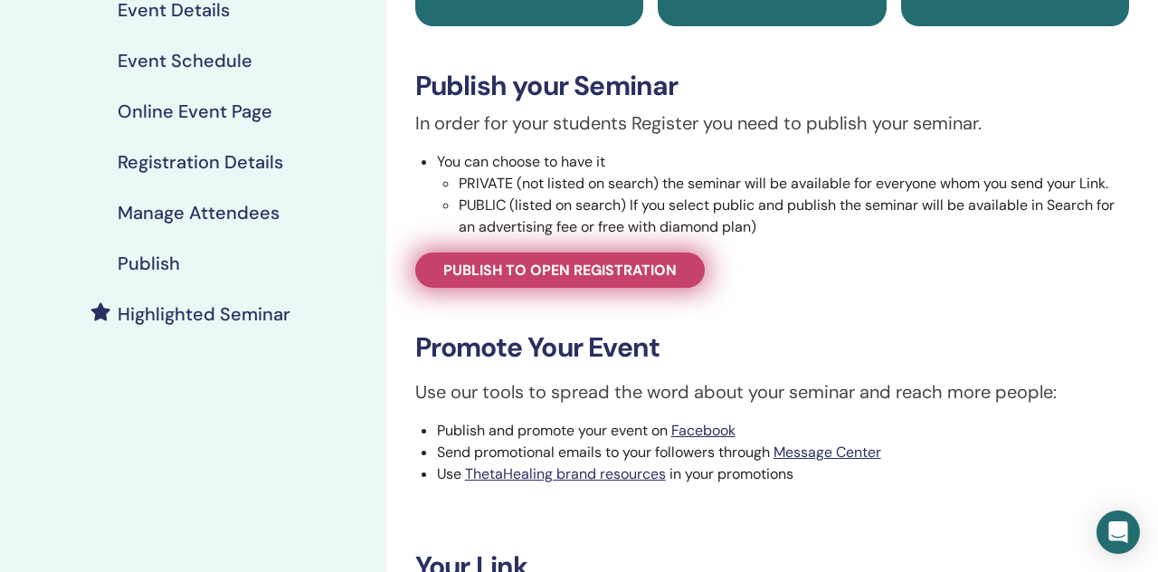
click at [595, 282] on link "Publish to open registration" at bounding box center [560, 270] width 290 height 35
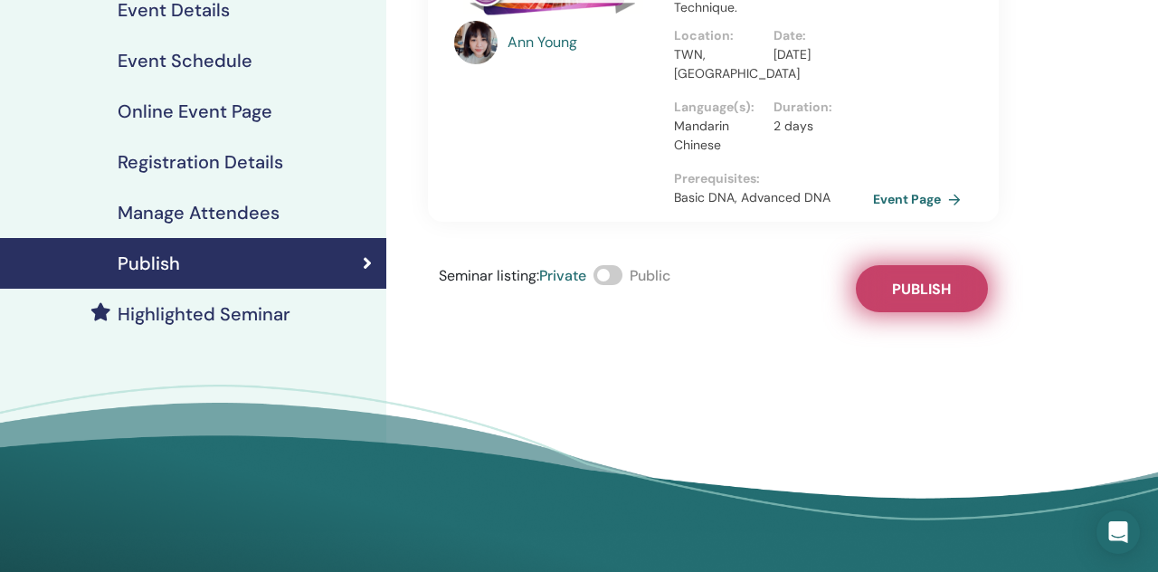
click at [912, 310] on button "Publish" at bounding box center [922, 288] width 132 height 47
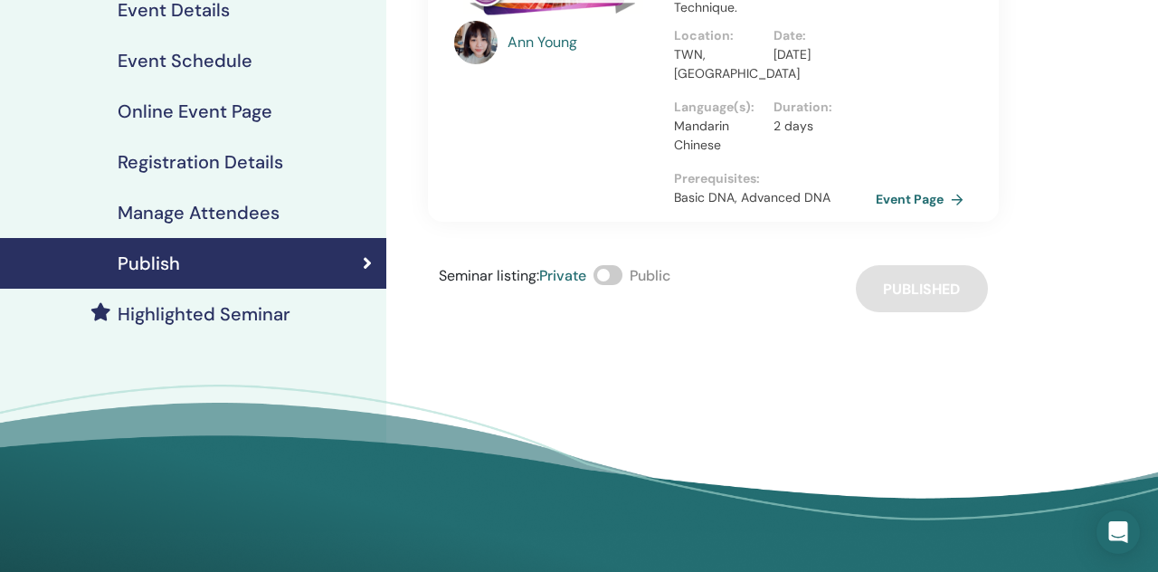
click at [901, 197] on link "Event Page" at bounding box center [923, 199] width 95 height 27
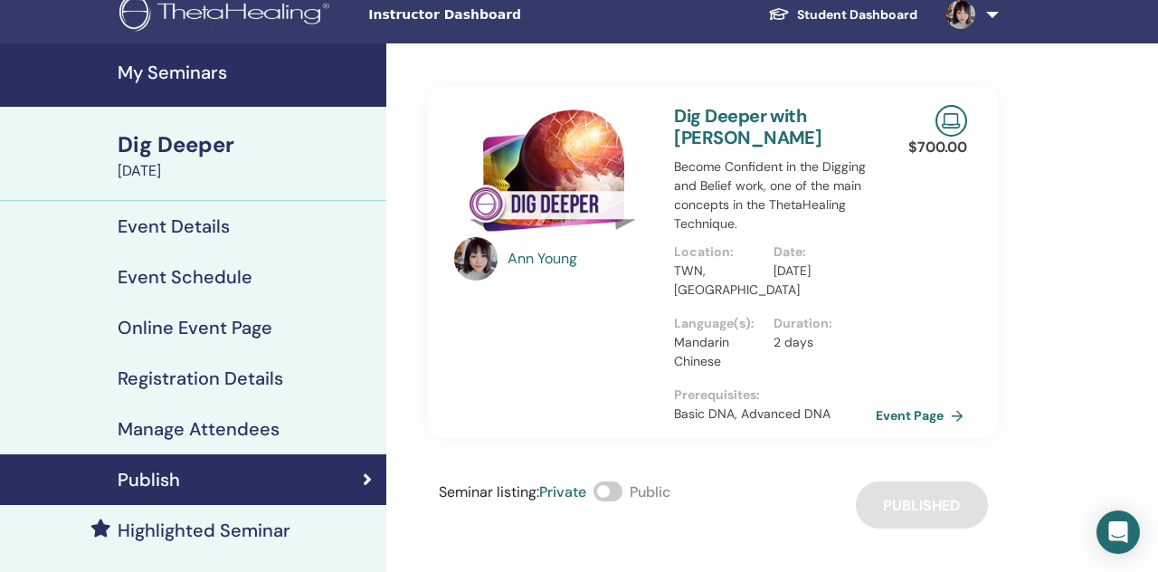
scroll to position [16, 0]
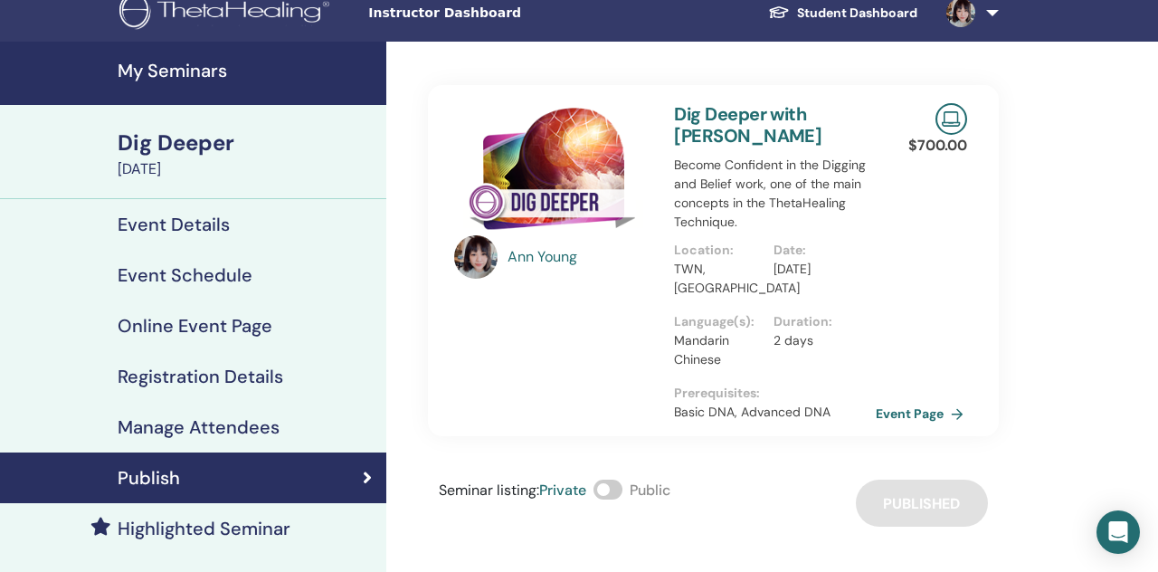
click at [877, 419] on link "Event Page" at bounding box center [923, 413] width 95 height 27
